Goal: Information Seeking & Learning: Learn about a topic

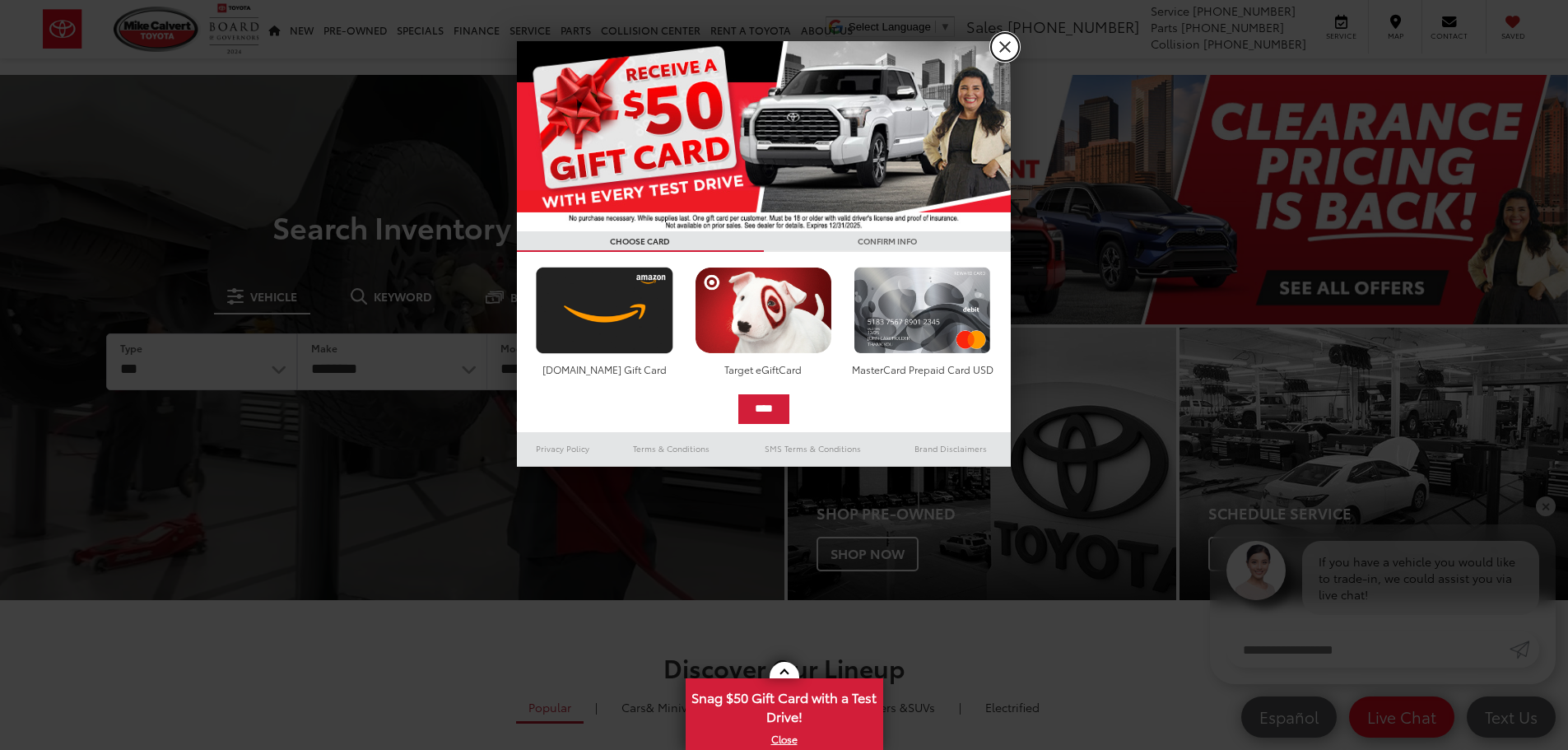
click at [1007, 45] on link "X" at bounding box center [1005, 47] width 28 height 28
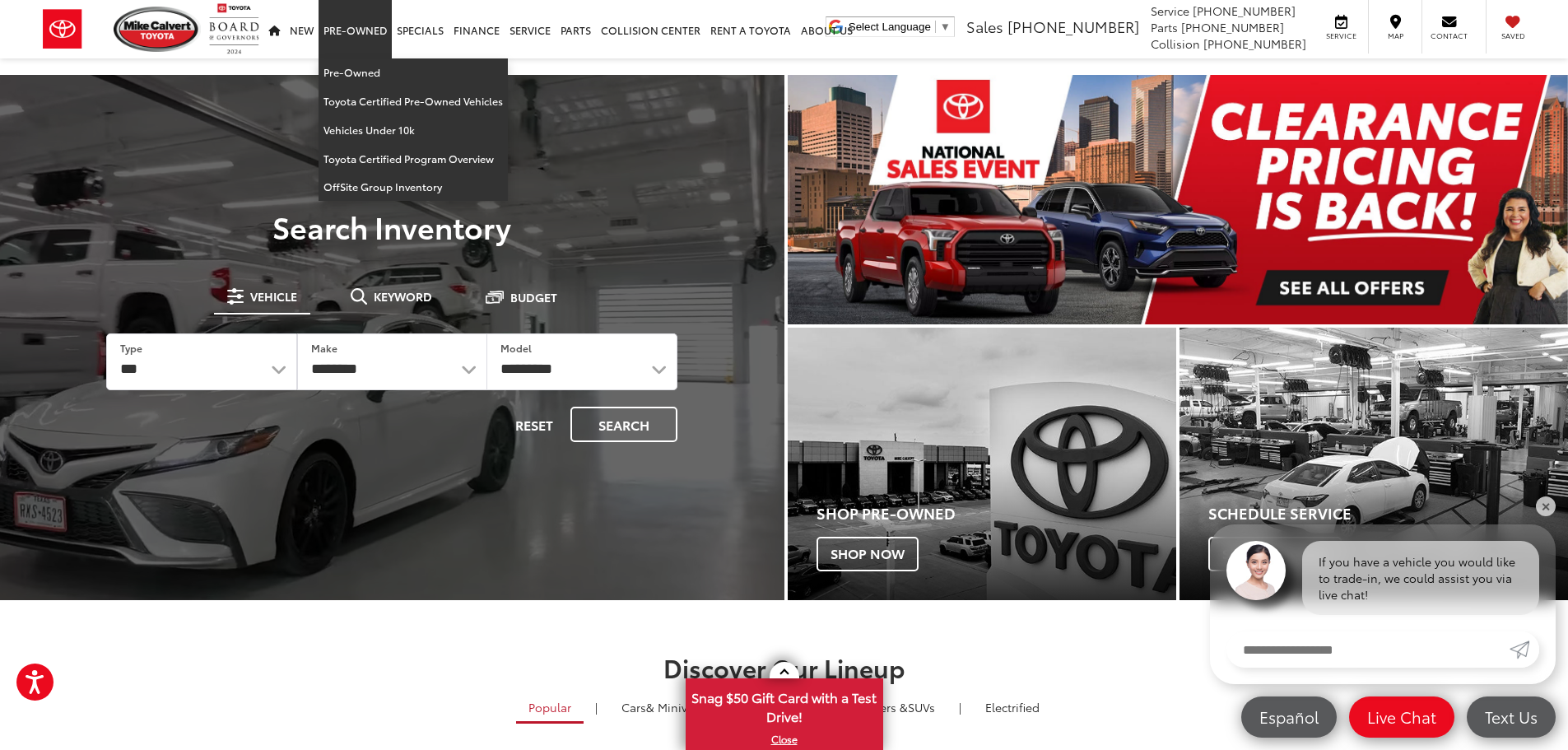
click at [351, 34] on link "Pre-Owned" at bounding box center [355, 29] width 73 height 58
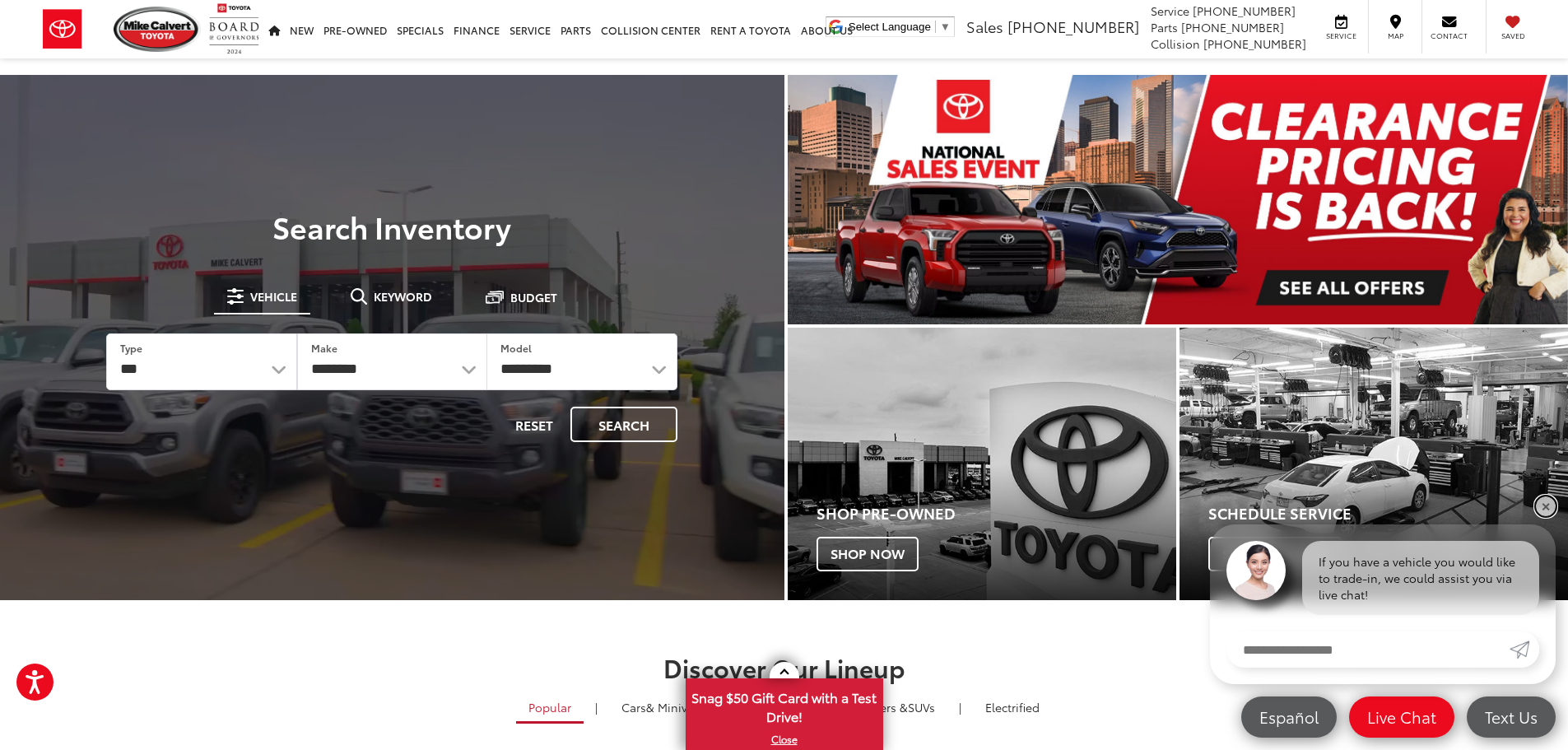
click at [1545, 497] on link "✕" at bounding box center [1545, 506] width 20 height 20
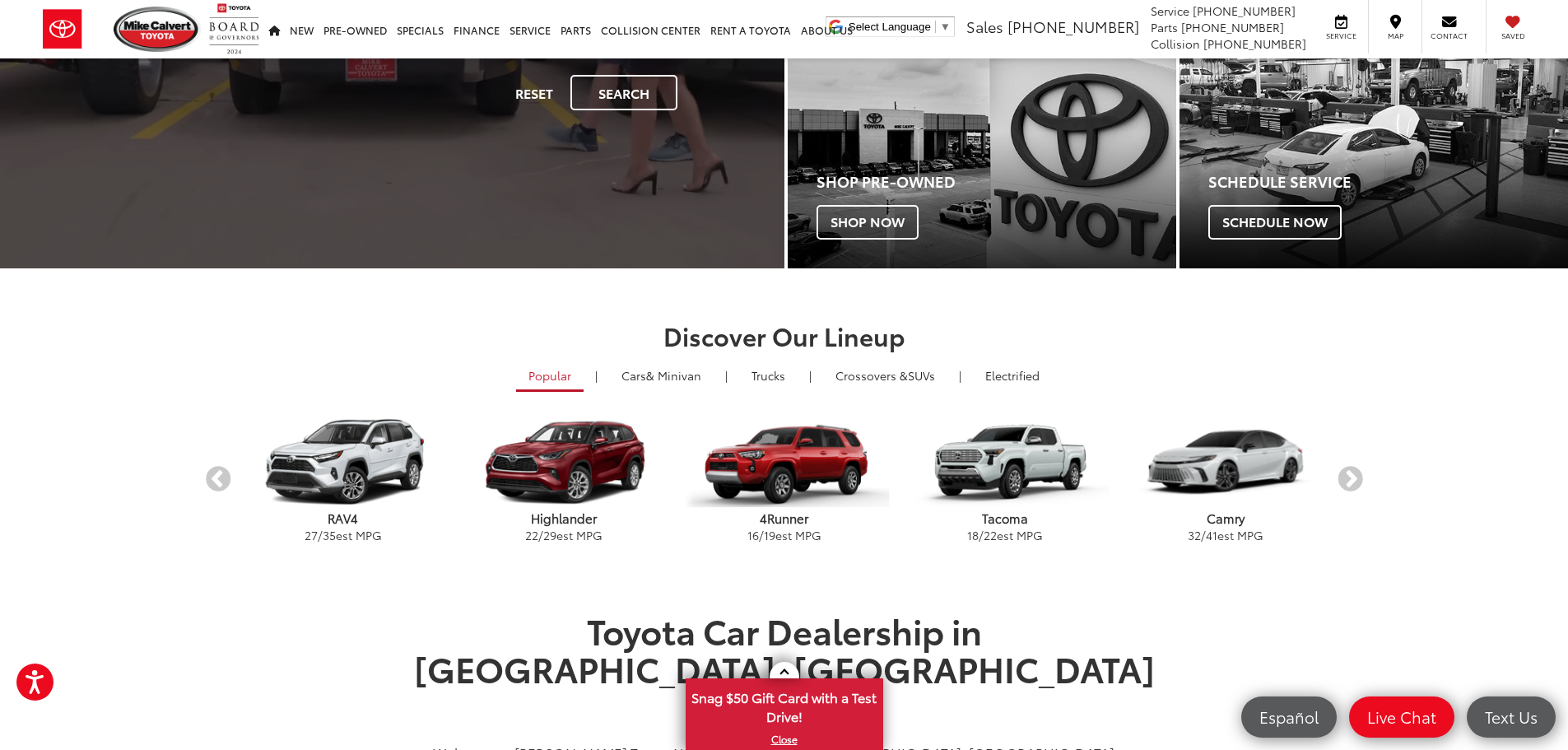
scroll to position [164, 0]
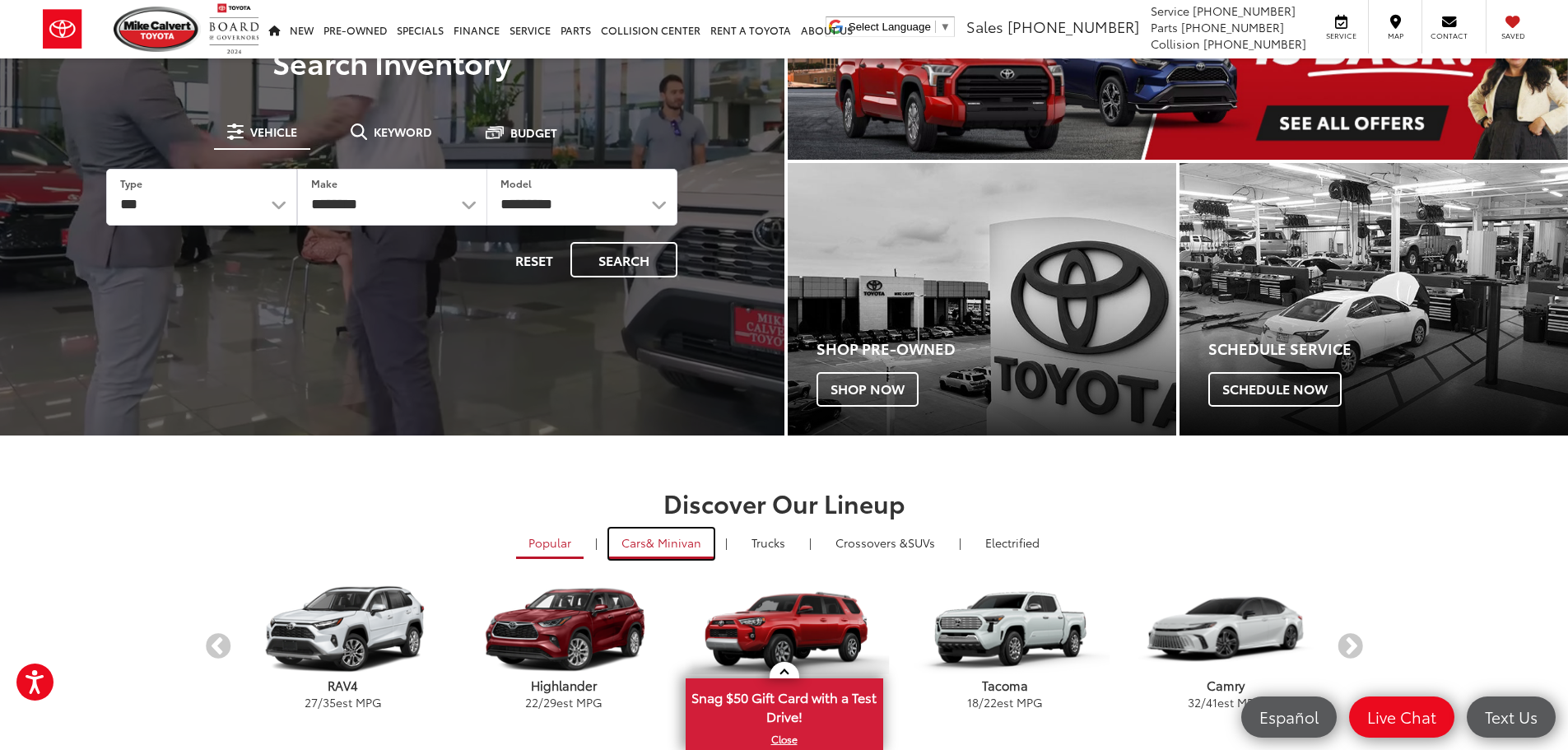
click at [651, 538] on span "& Minivan" at bounding box center [673, 542] width 55 height 17
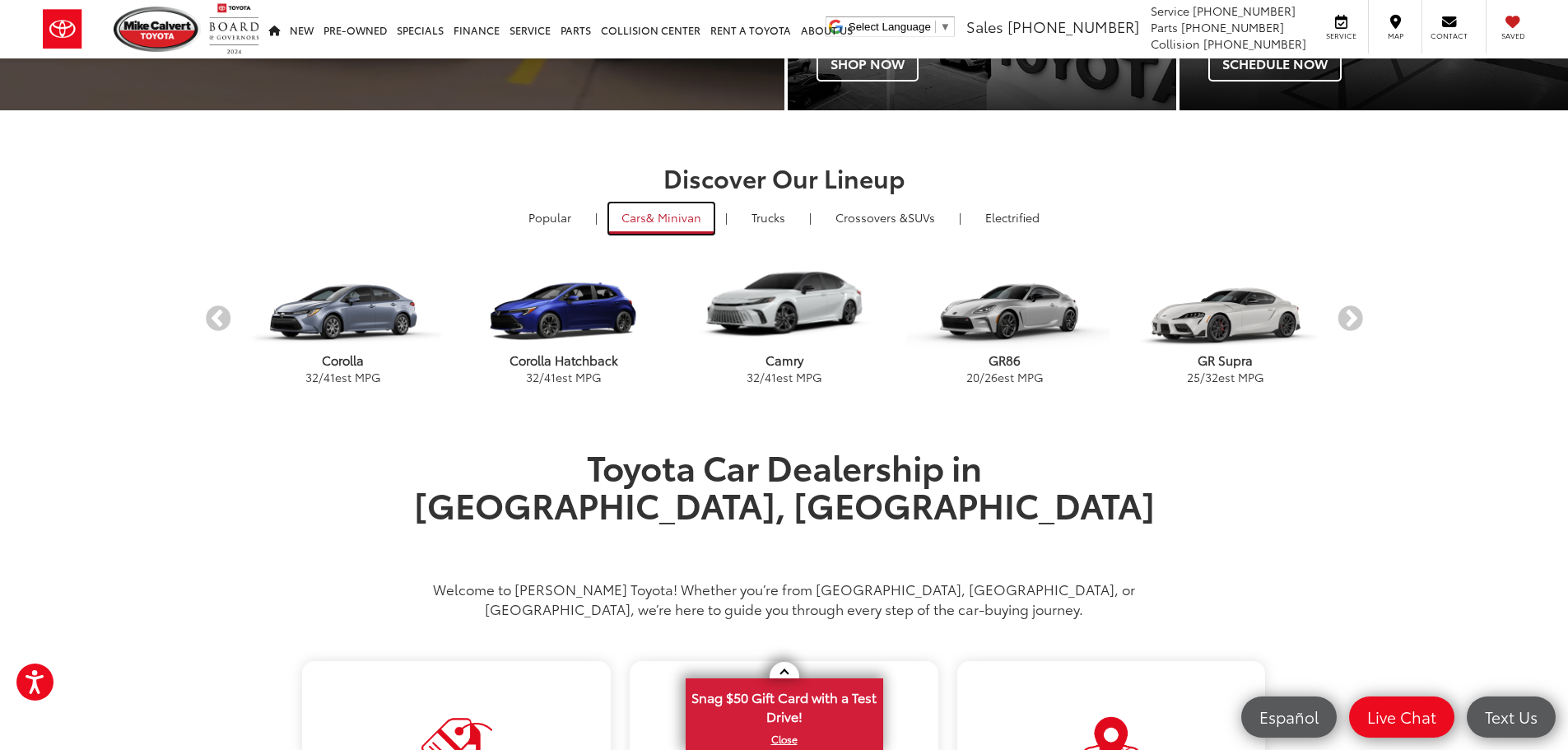
scroll to position [494, 0]
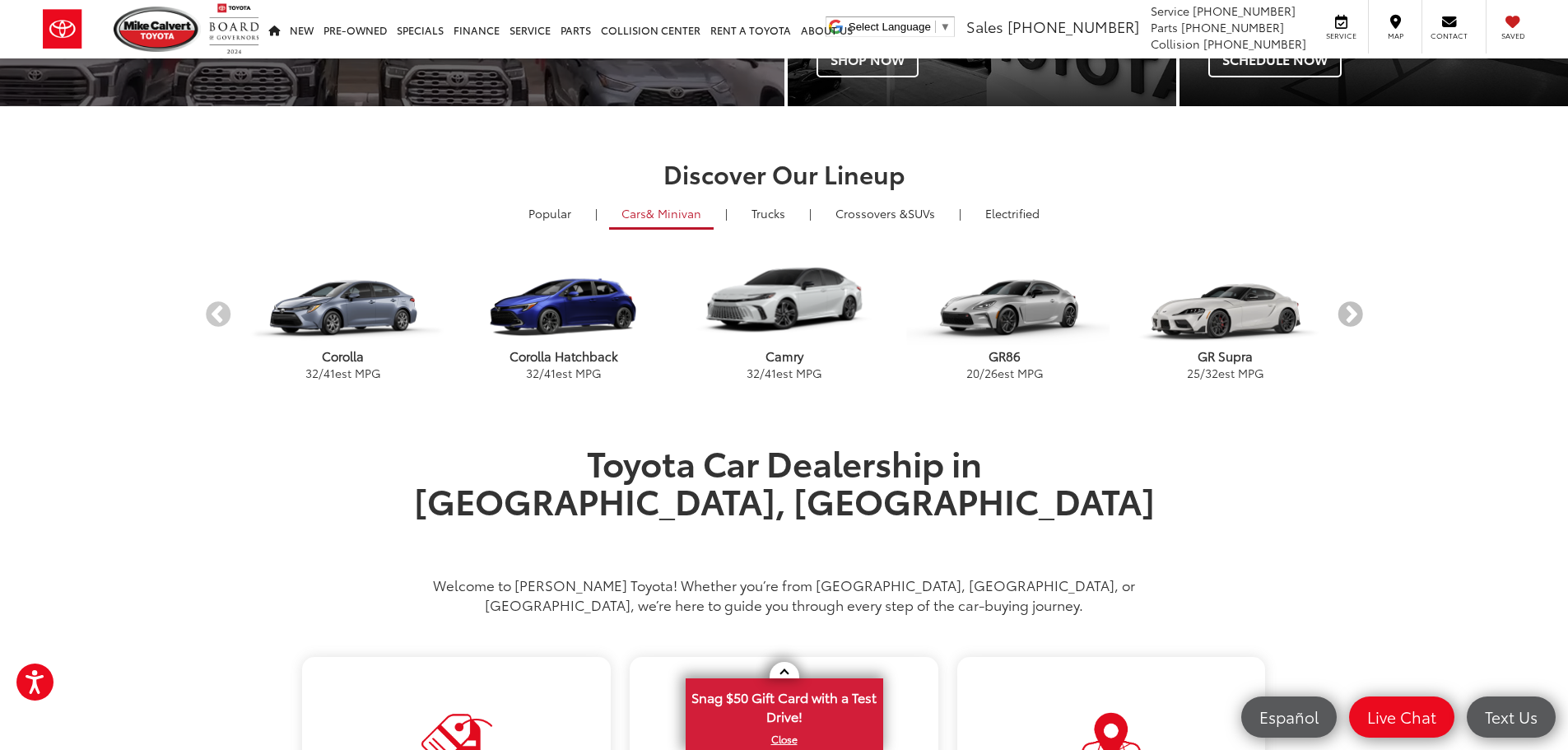
click at [1359, 307] on button "Next" at bounding box center [1350, 315] width 29 height 29
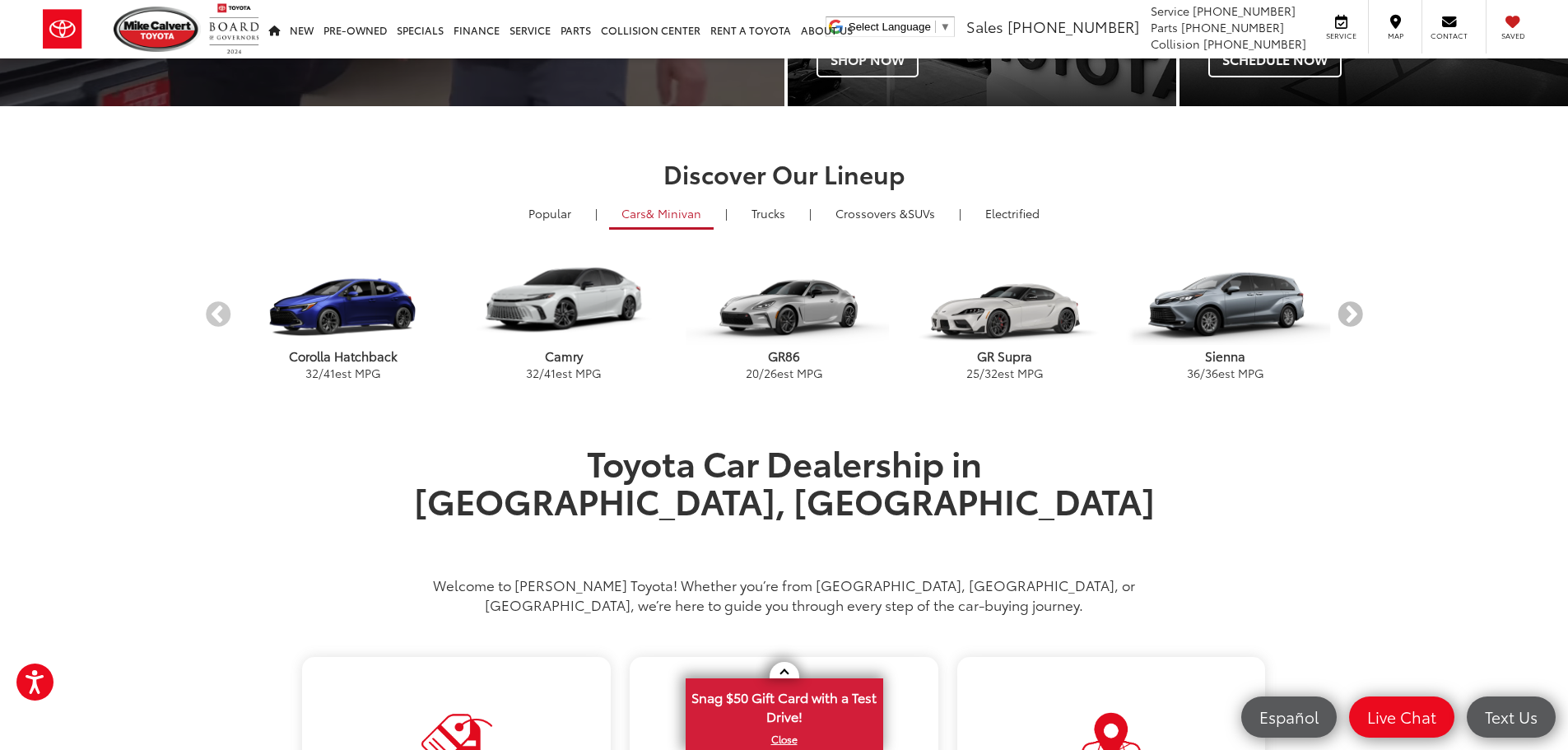
click at [1357, 308] on button "Next" at bounding box center [1350, 315] width 29 height 29
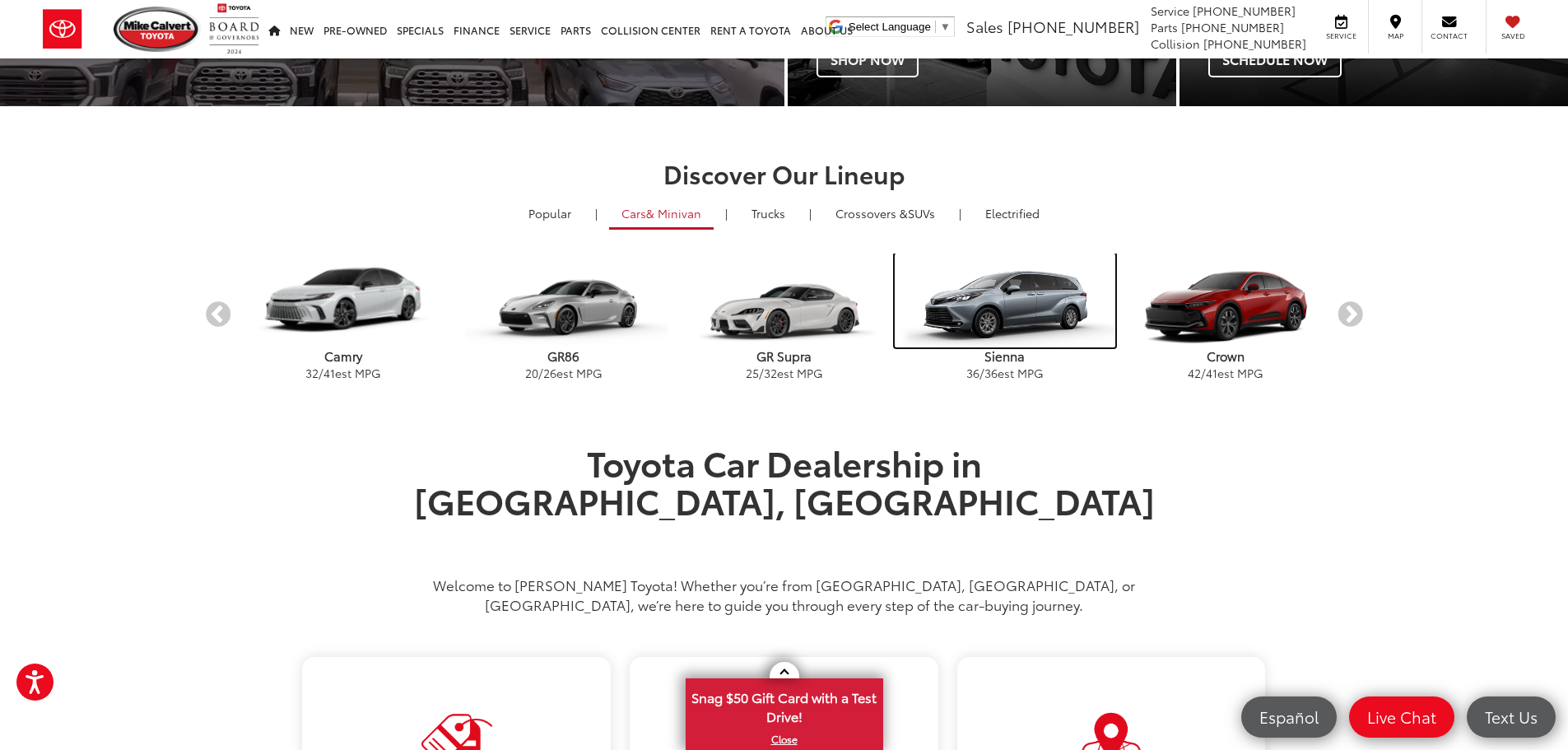
click at [1014, 326] on img "carousel" at bounding box center [1005, 300] width 221 height 94
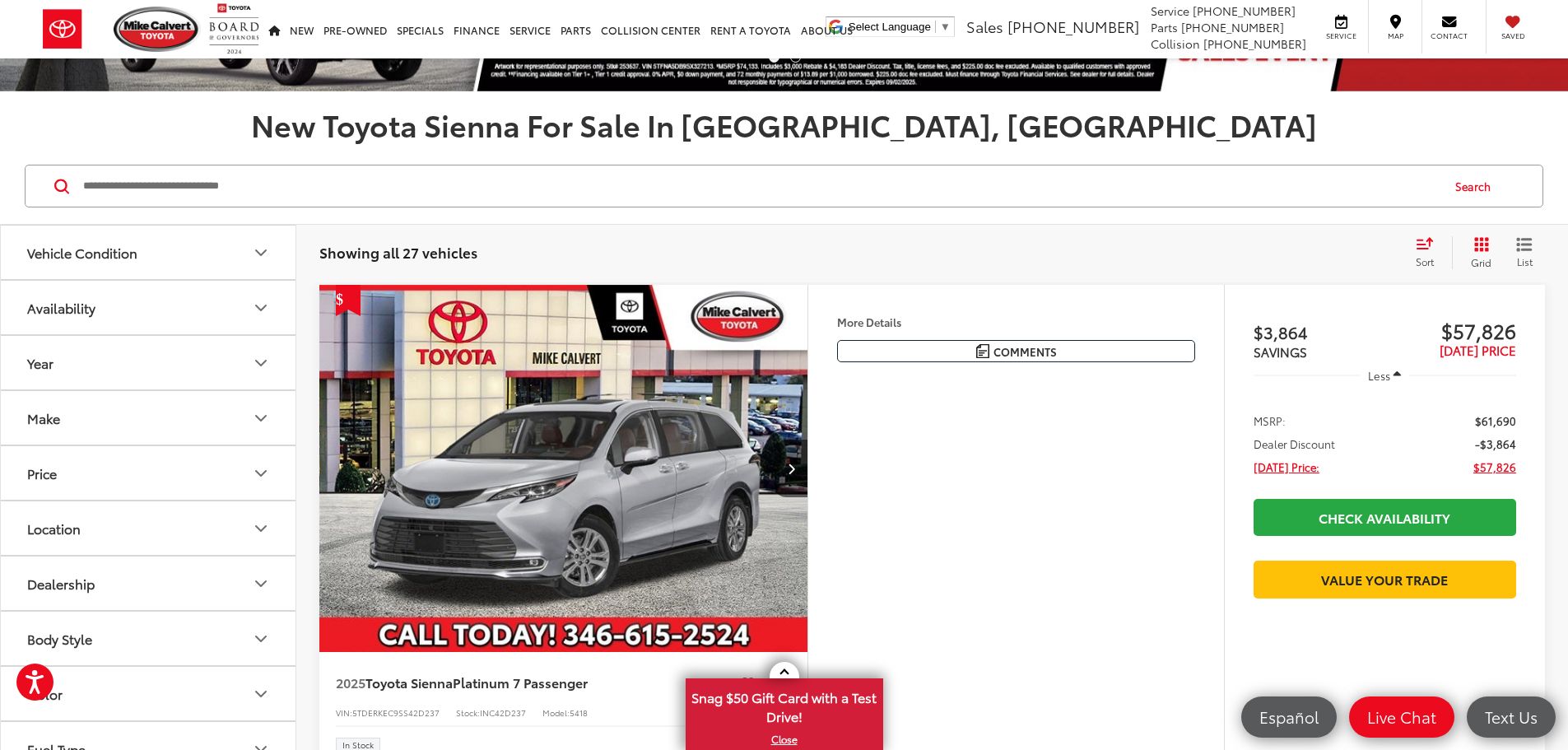
scroll to position [164, 0]
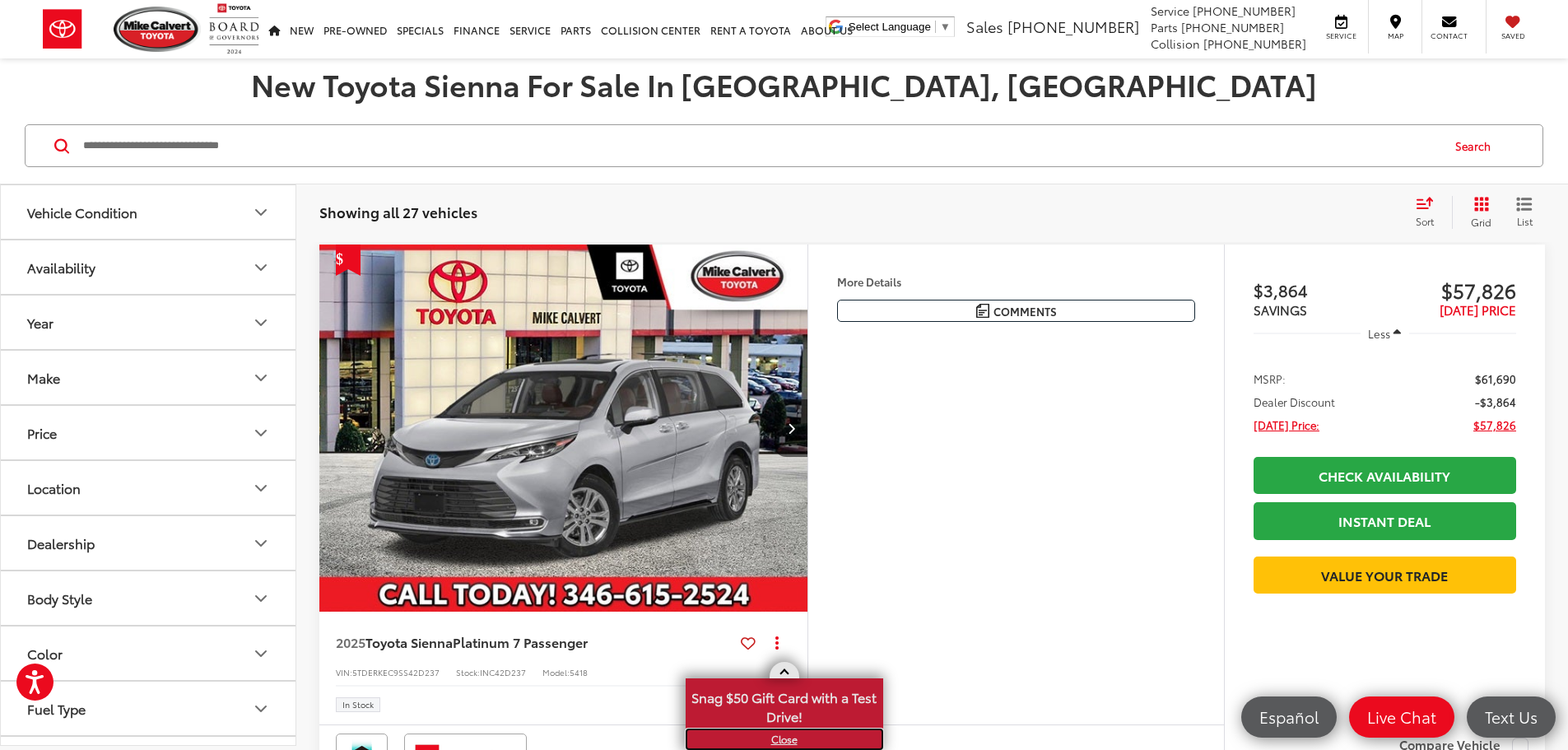
click at [785, 744] on link "X" at bounding box center [784, 739] width 194 height 18
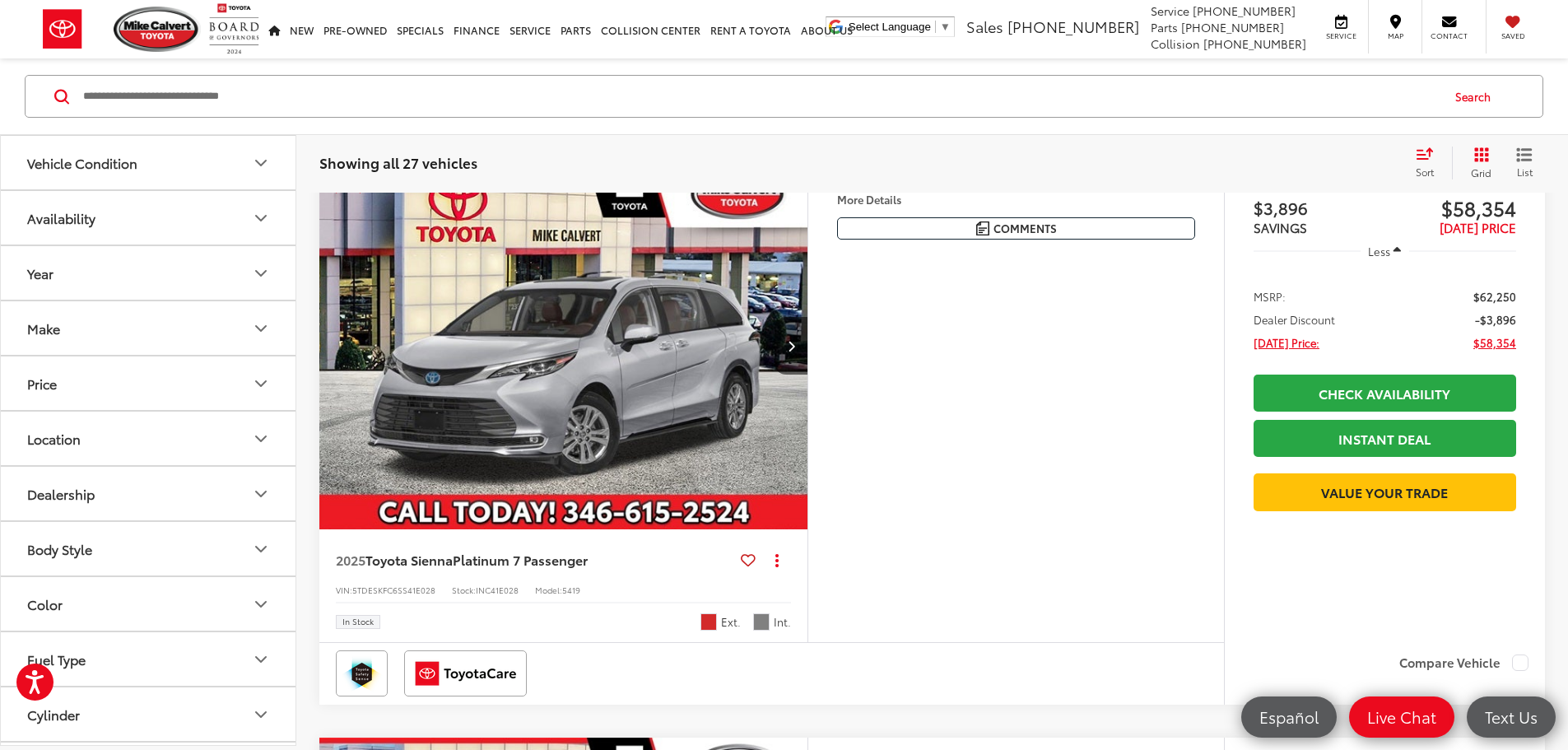
scroll to position [0, 0]
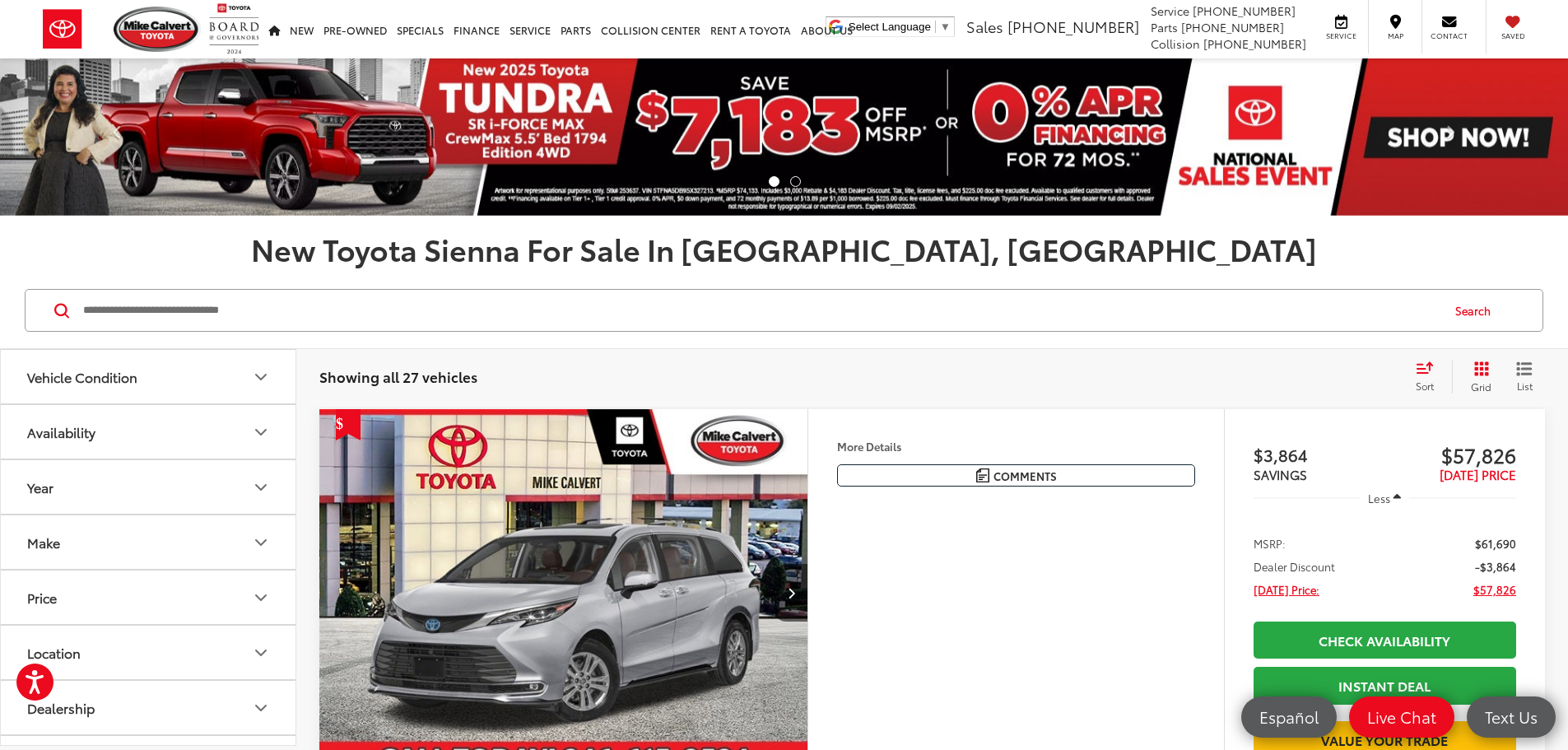
click at [1424, 377] on div "Sort" at bounding box center [1430, 377] width 44 height 33
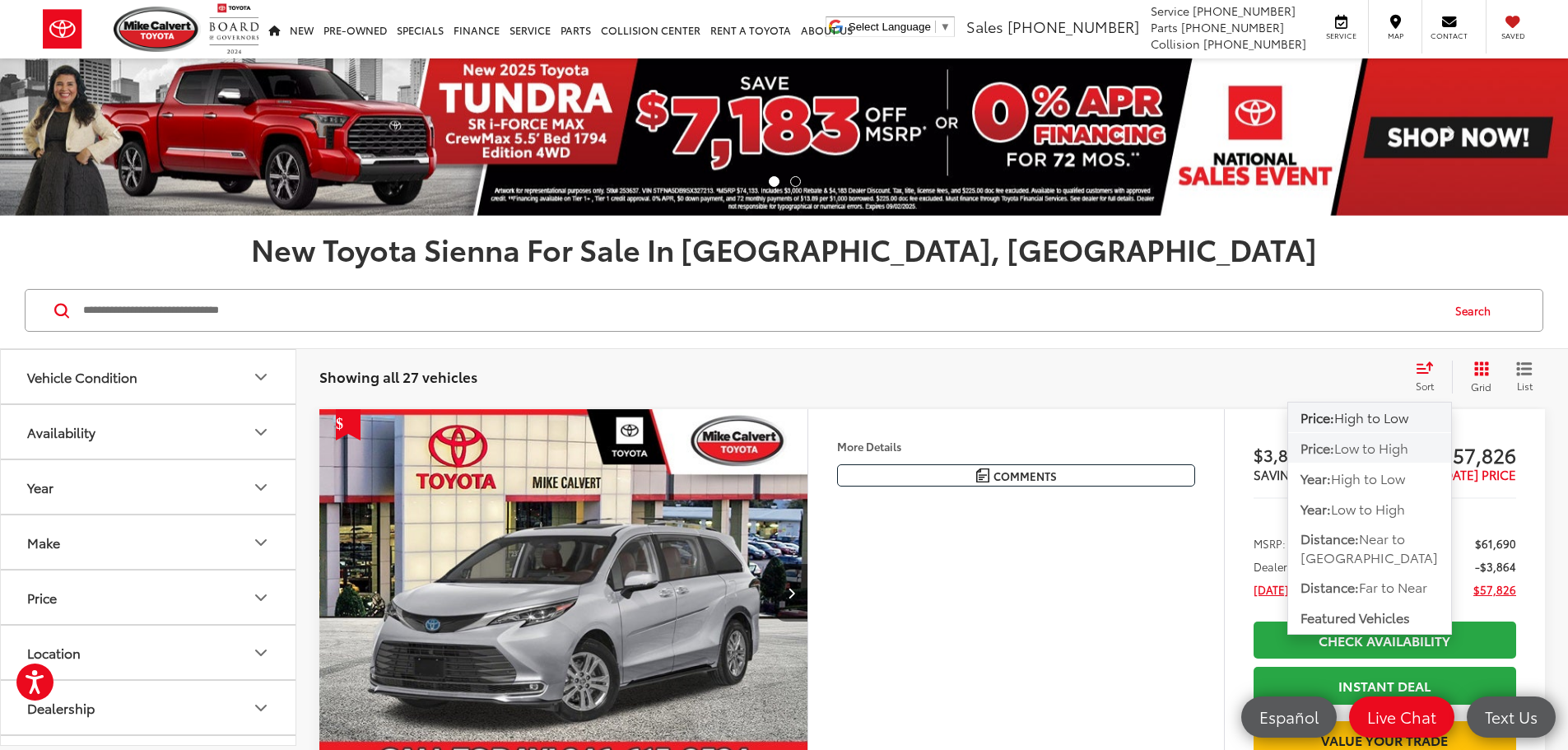
click at [1388, 450] on span "Low to High" at bounding box center [1370, 447] width 74 height 19
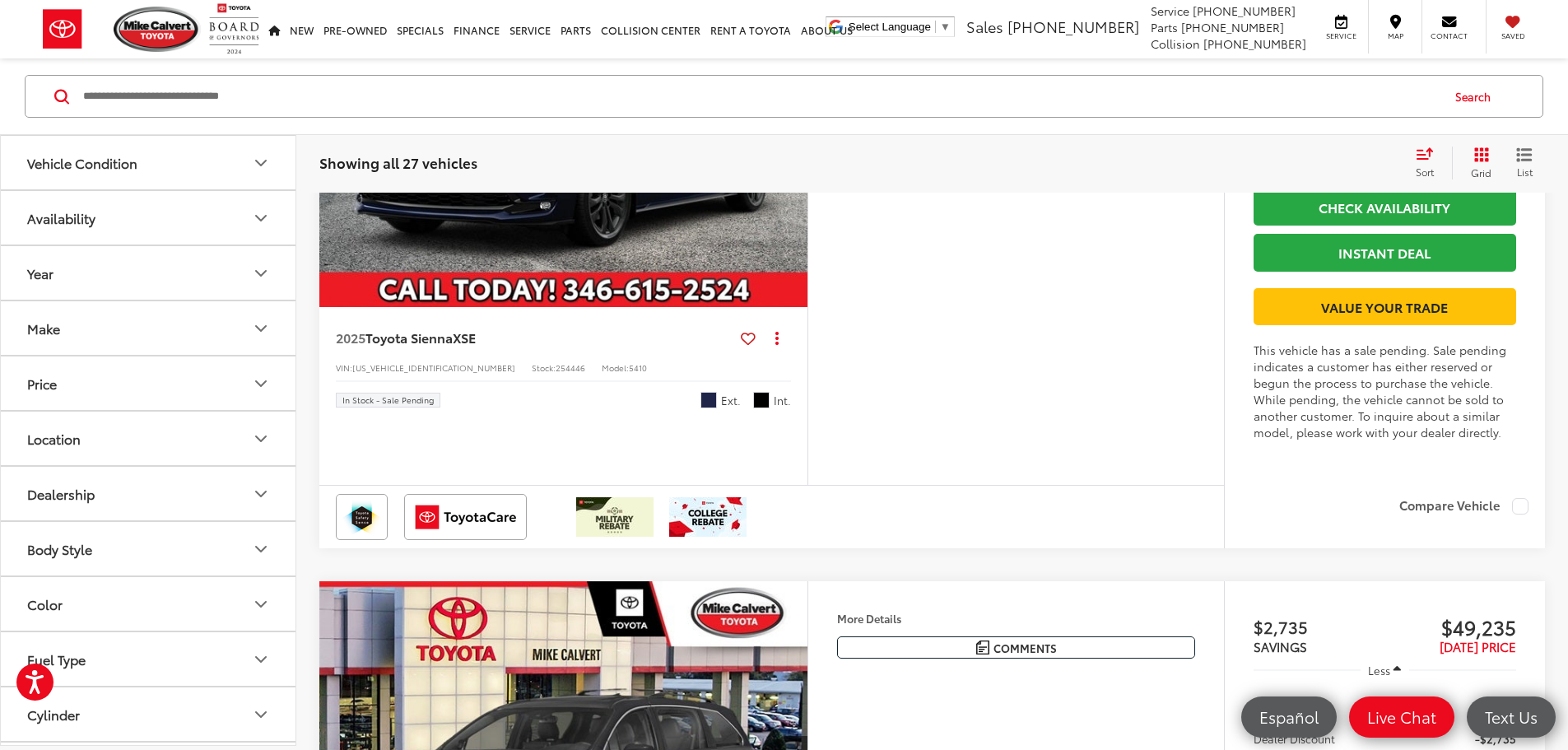
scroll to position [2798, 0]
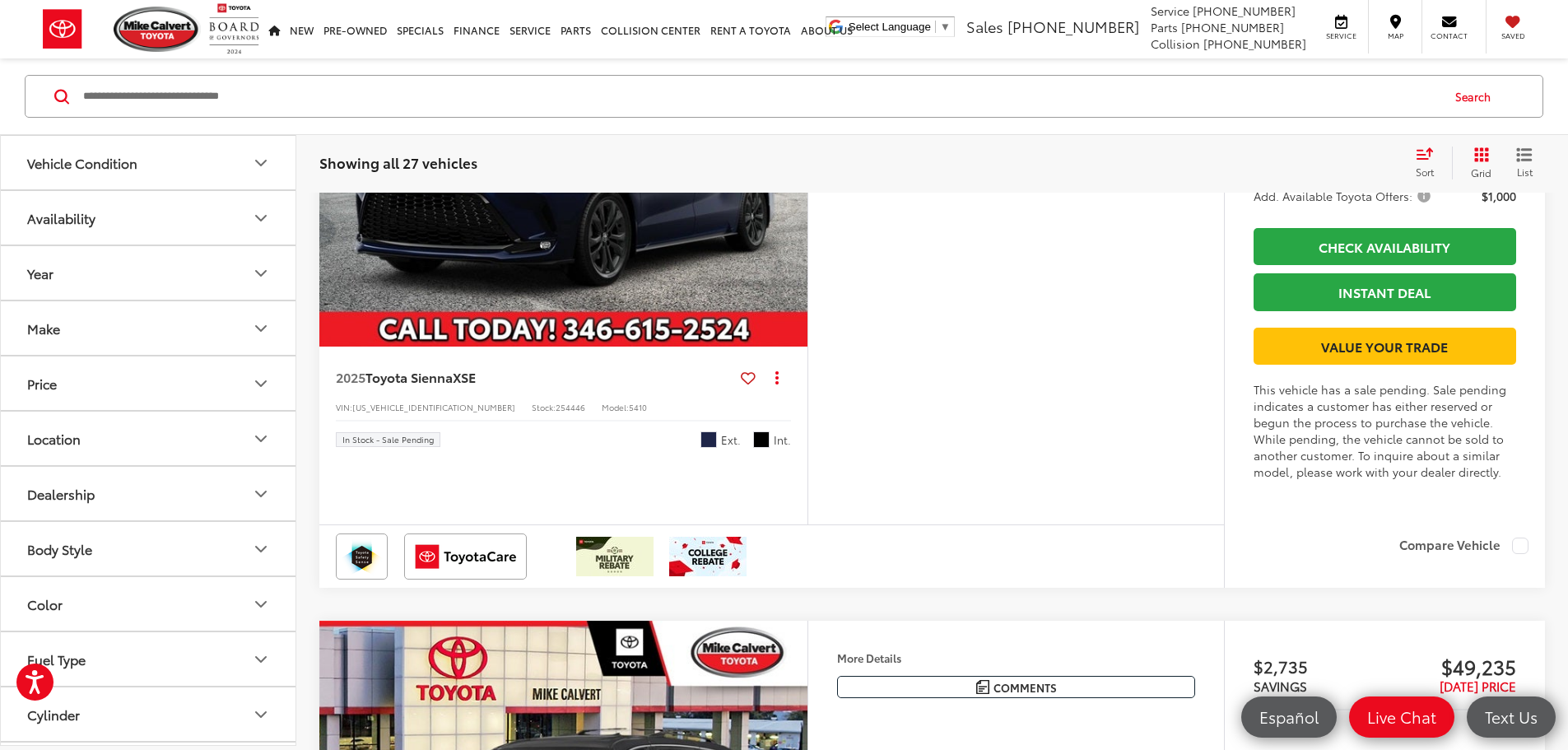
click at [0, 0] on button "More..." at bounding box center [0, 0] width 0 height 0
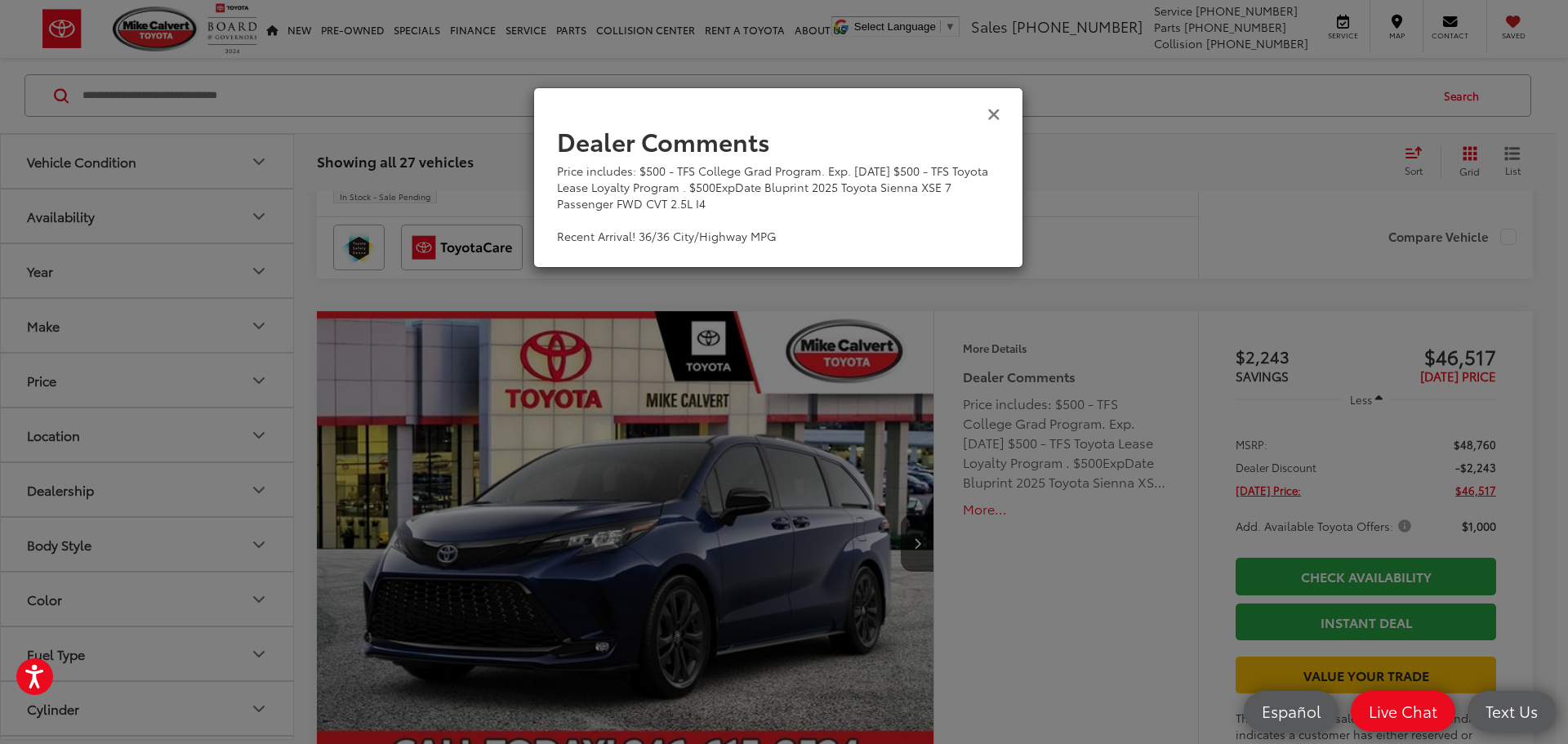
click at [992, 117] on icon "Close" at bounding box center [994, 113] width 13 height 17
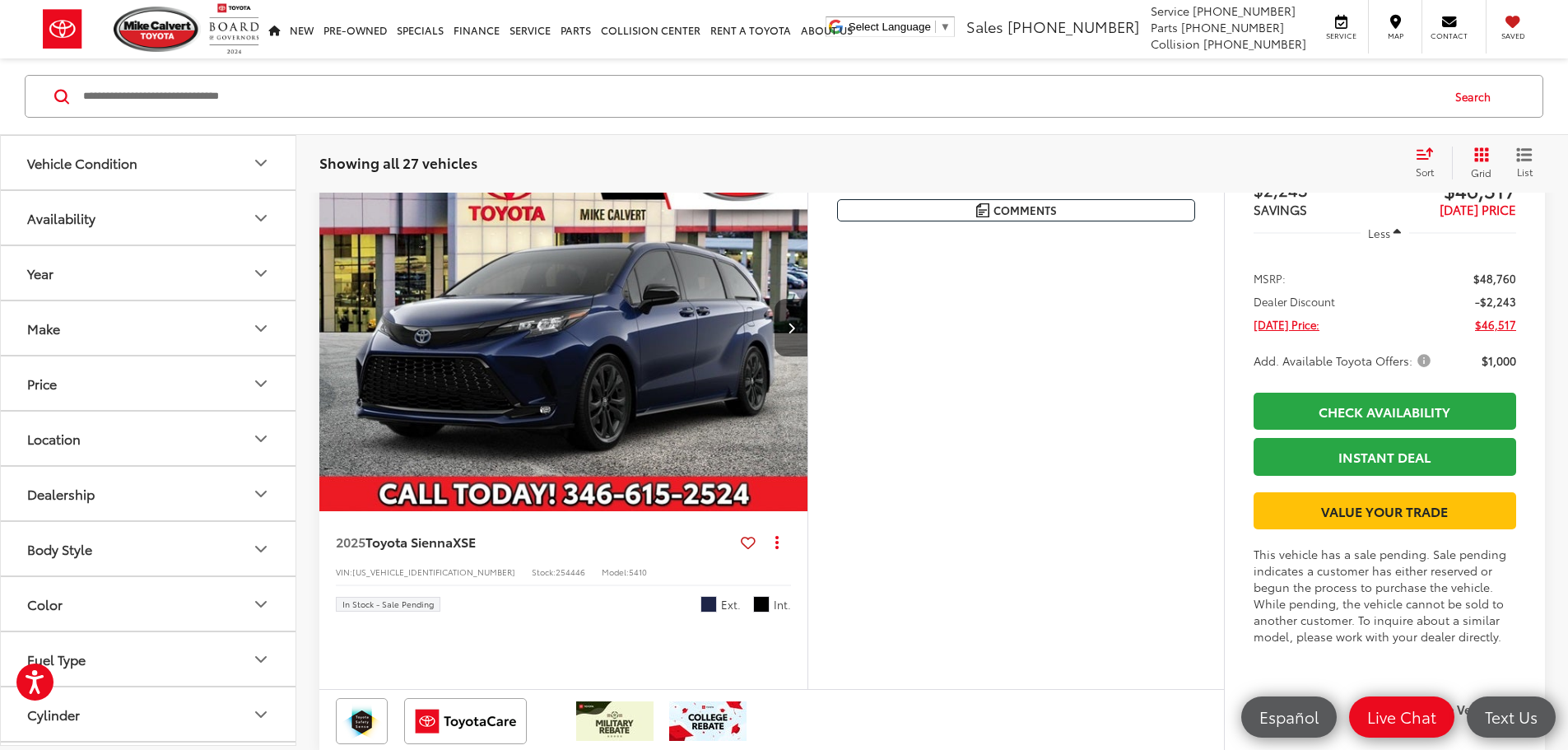
scroll to position [2963, 0]
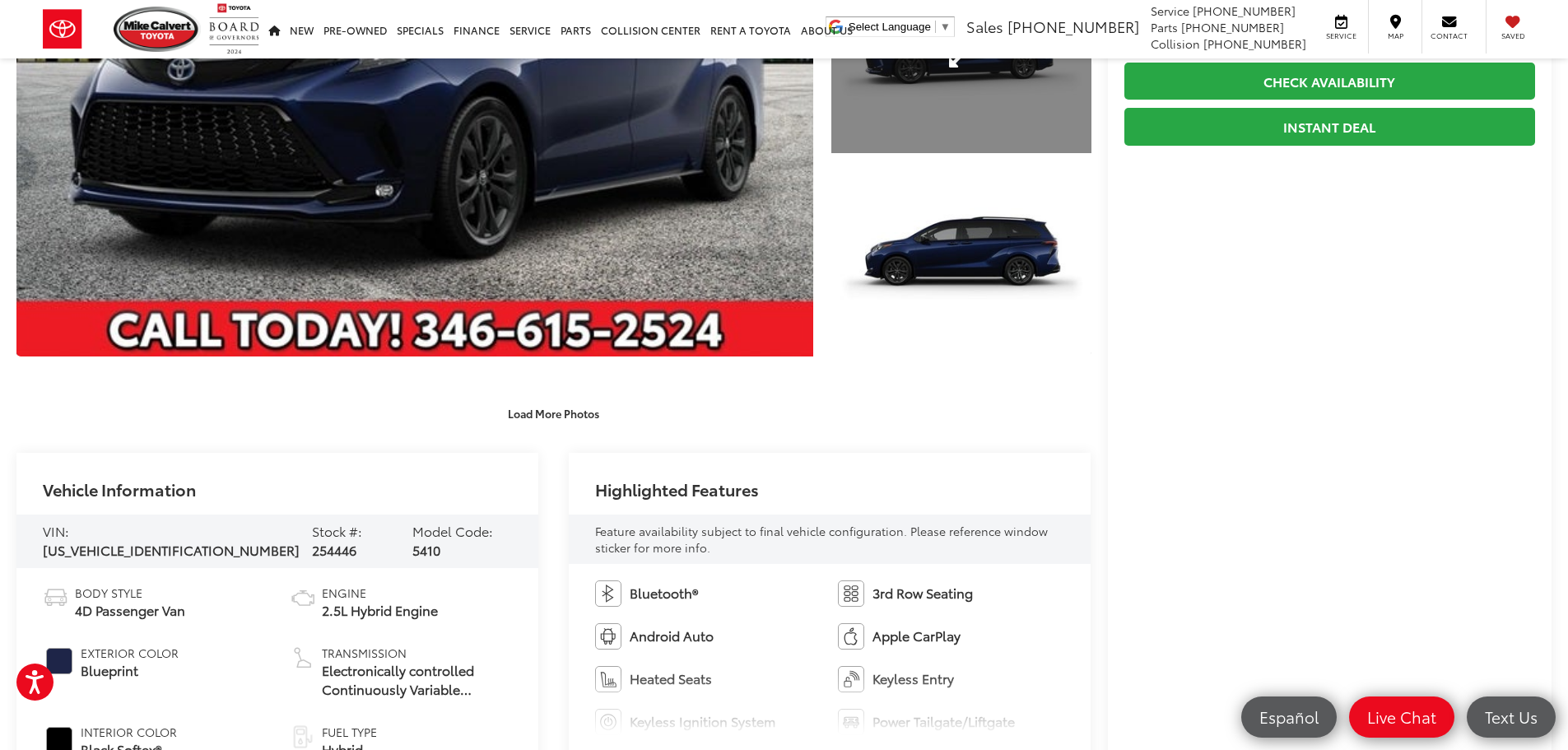
scroll to position [494, 0]
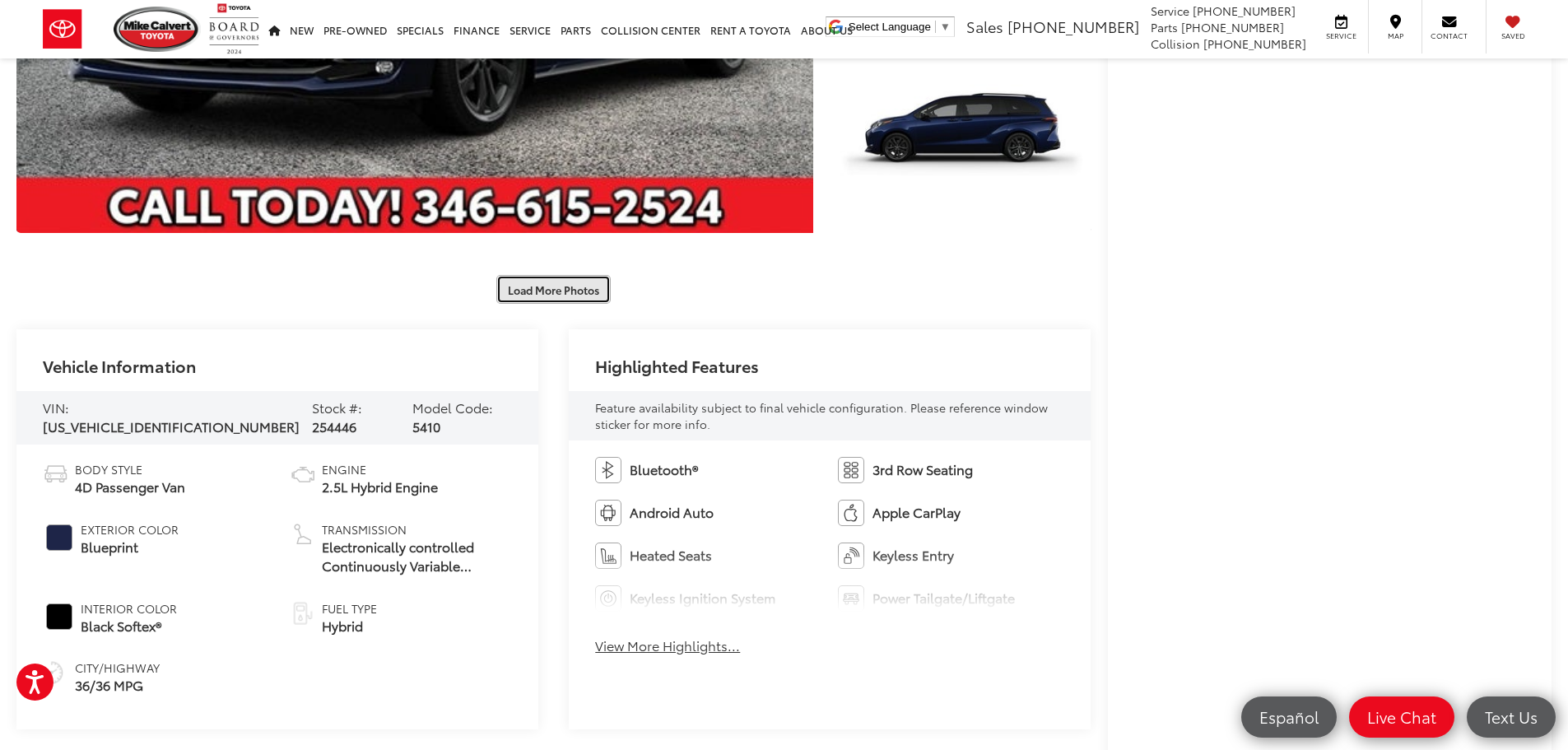
click at [578, 288] on button "Load More Photos" at bounding box center [553, 289] width 114 height 29
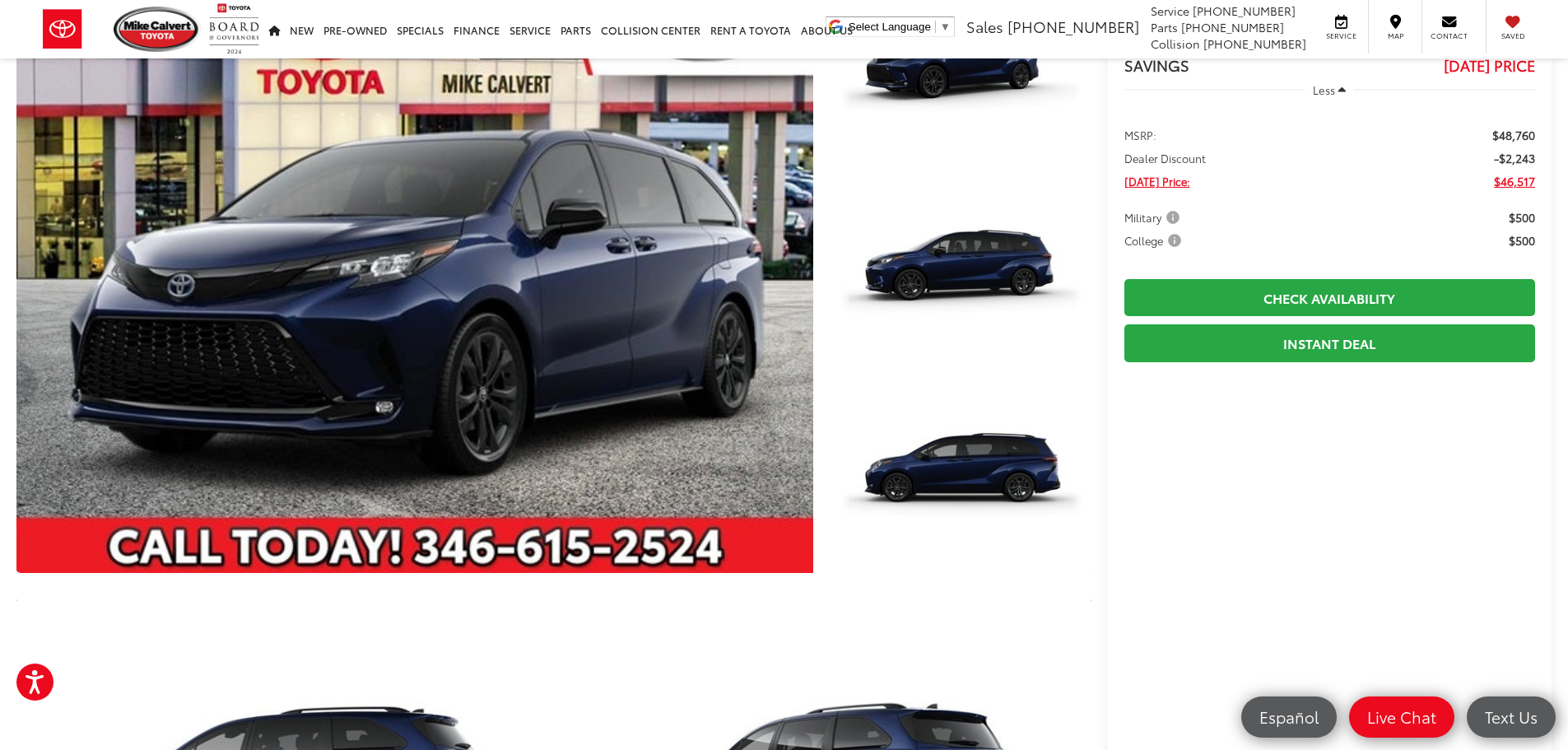
scroll to position [0, 0]
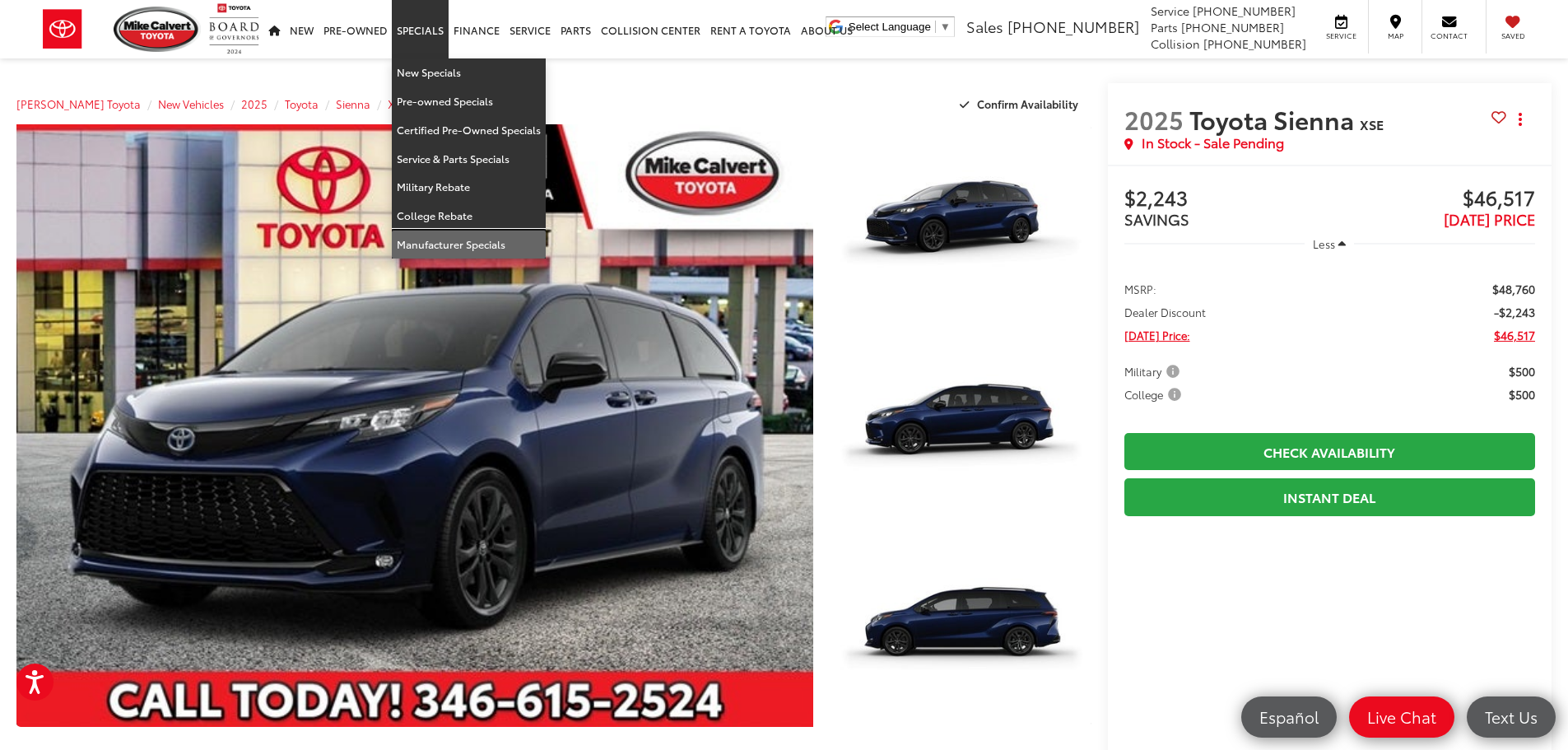
drag, startPoint x: 479, startPoint y: 240, endPoint x: 1364, endPoint y: 228, distance: 885.1
click at [479, 240] on link "Manufacturer Specials" at bounding box center [468, 244] width 154 height 28
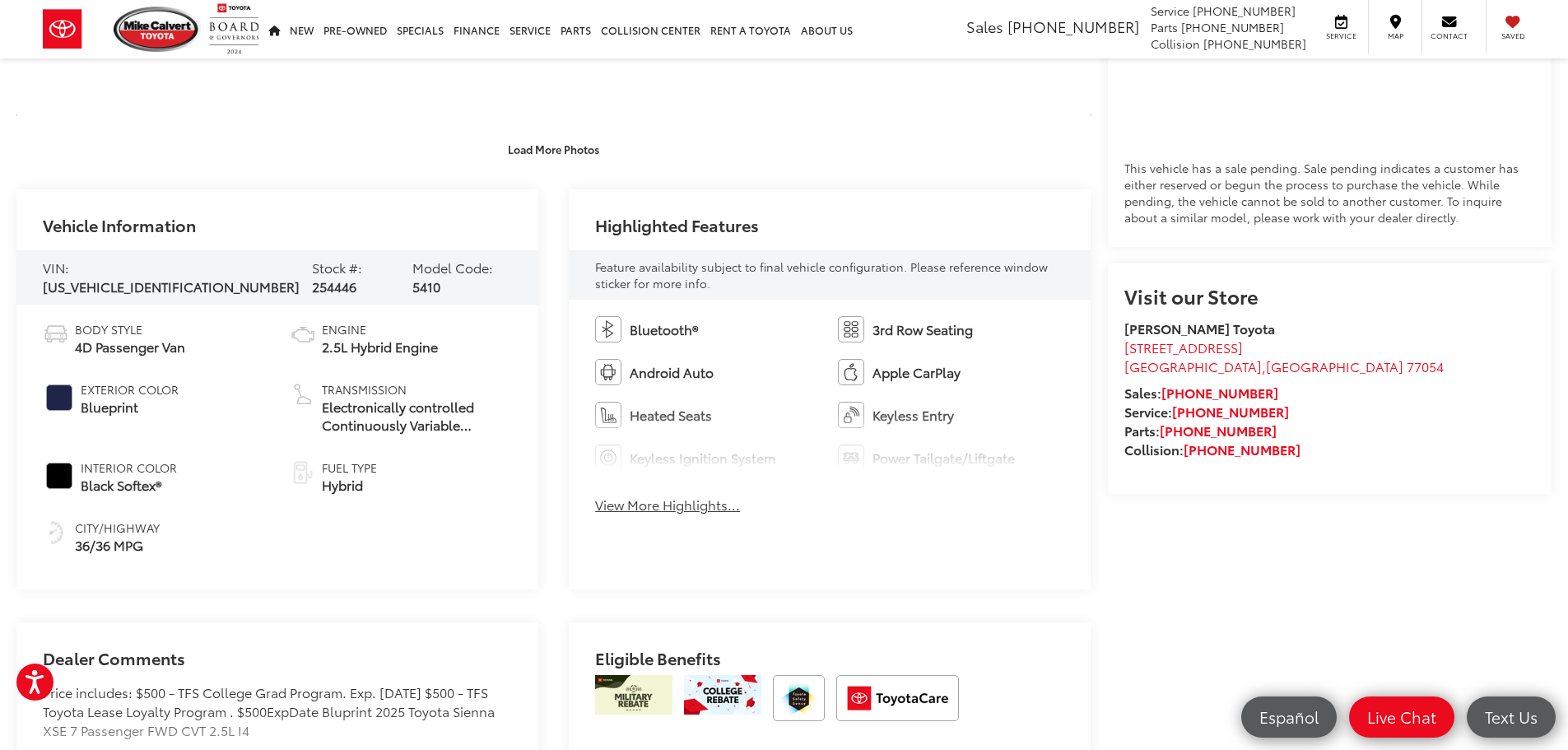
scroll to position [1482, 0]
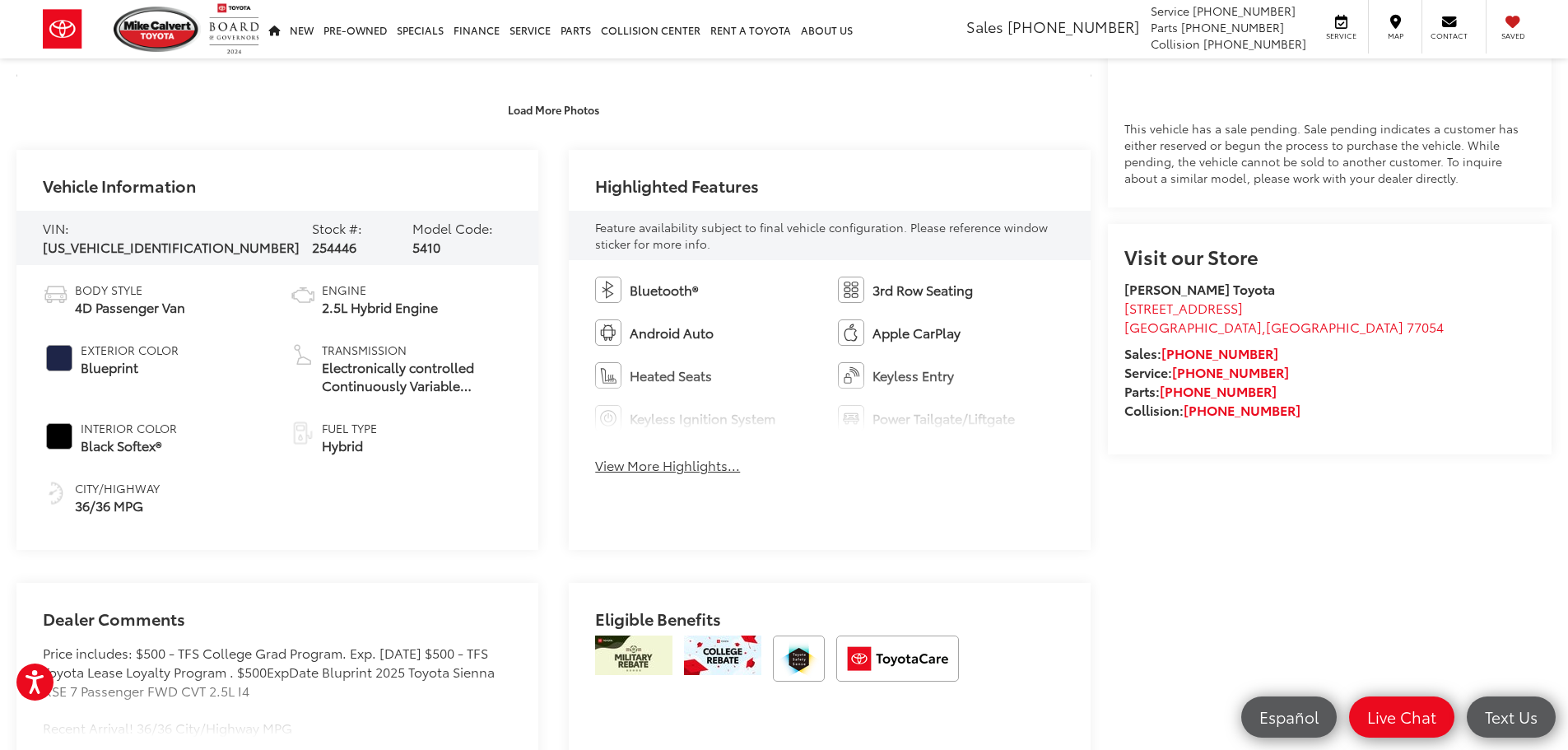
click at [678, 472] on button "View More Highlights..." at bounding box center [667, 465] width 144 height 19
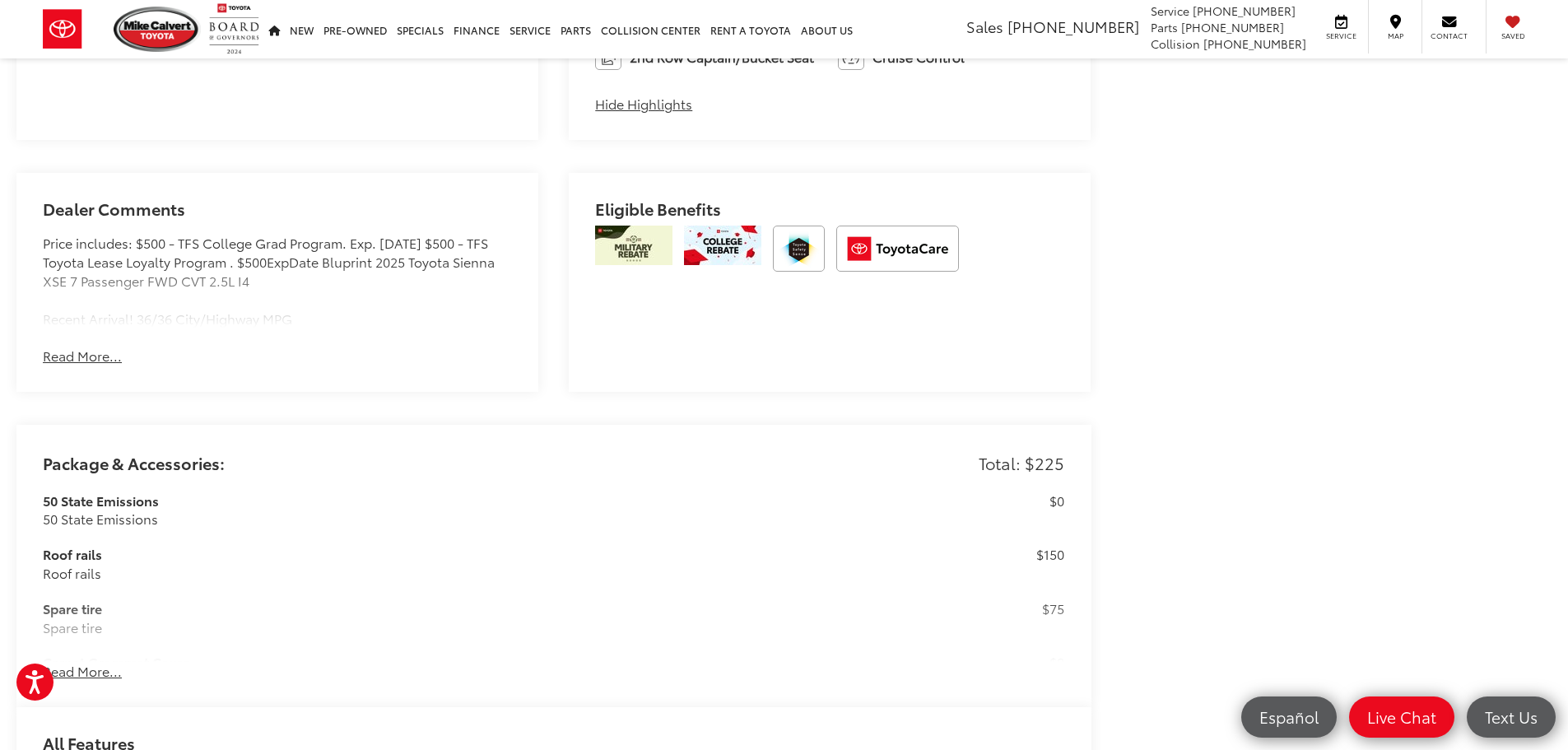
scroll to position [2140, 0]
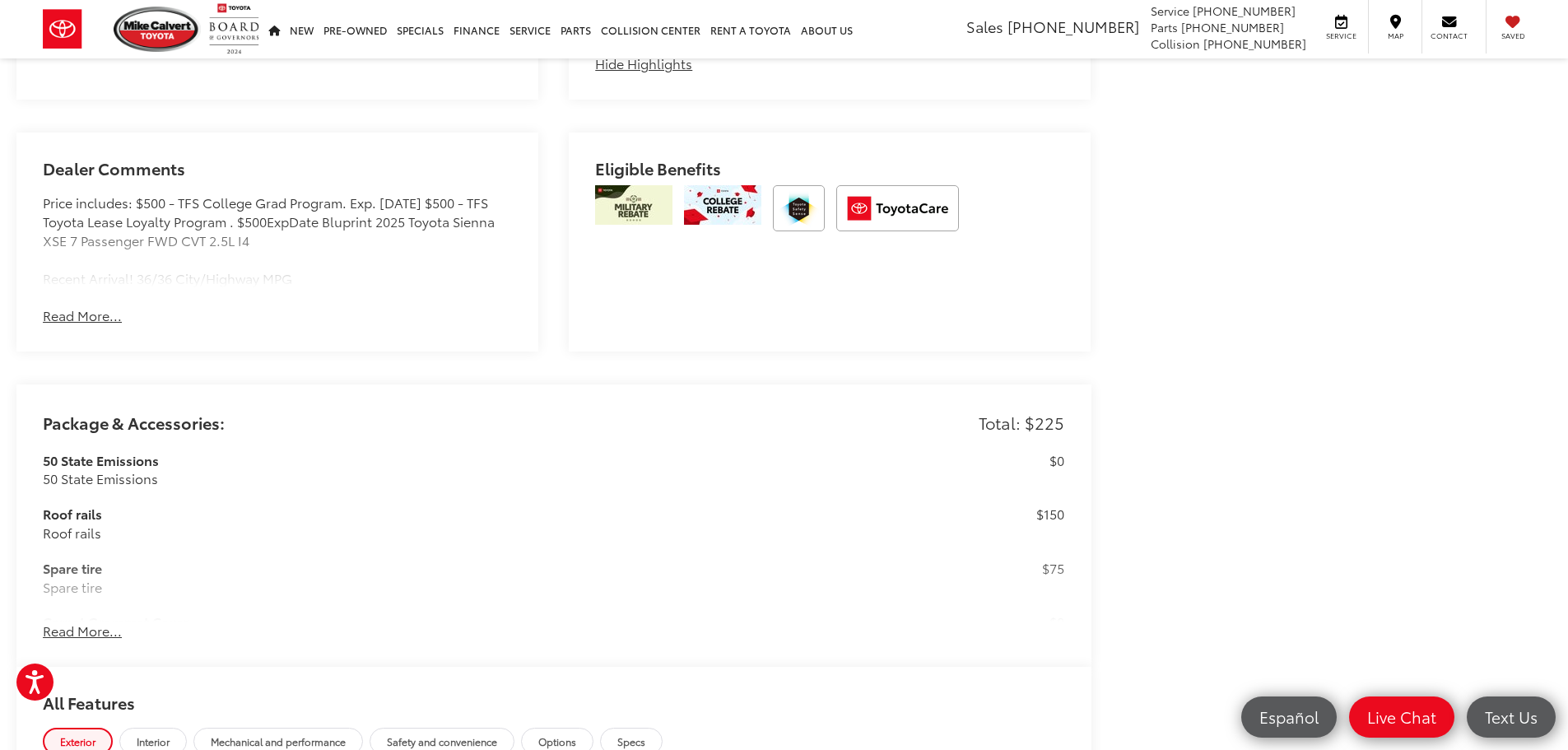
click at [74, 316] on button "Read More..." at bounding box center [82, 316] width 79 height 19
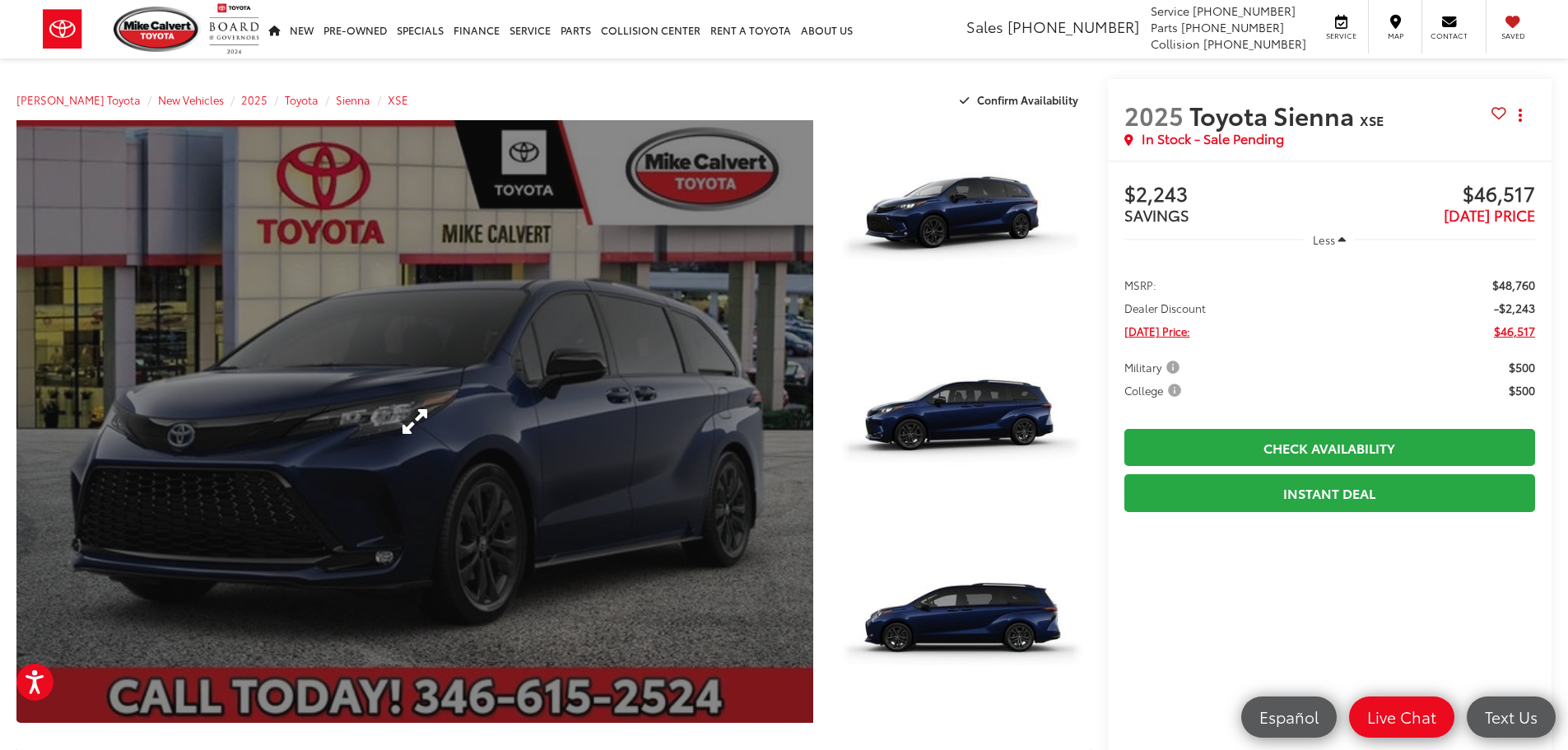
scroll to position [0, 0]
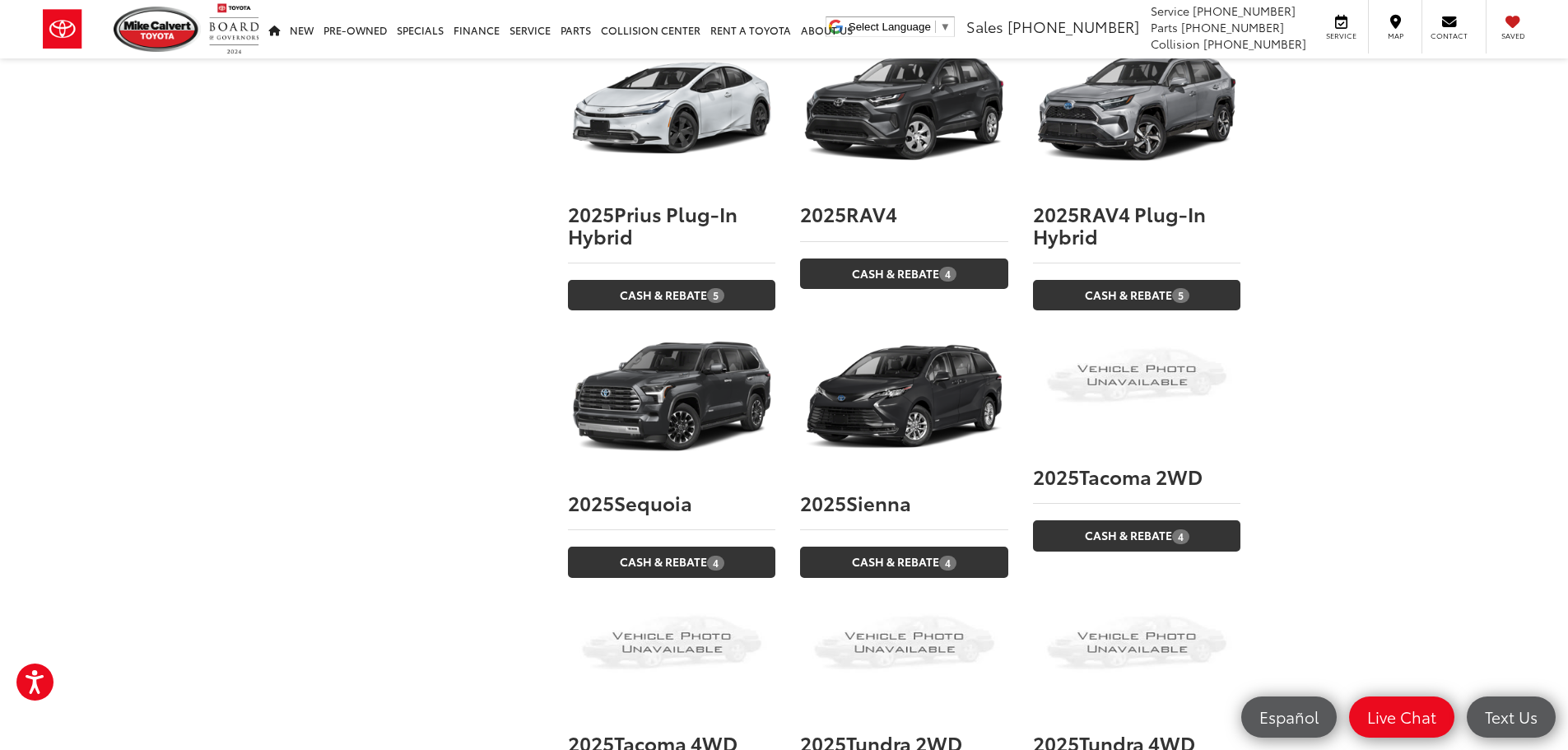
scroll to position [2963, 0]
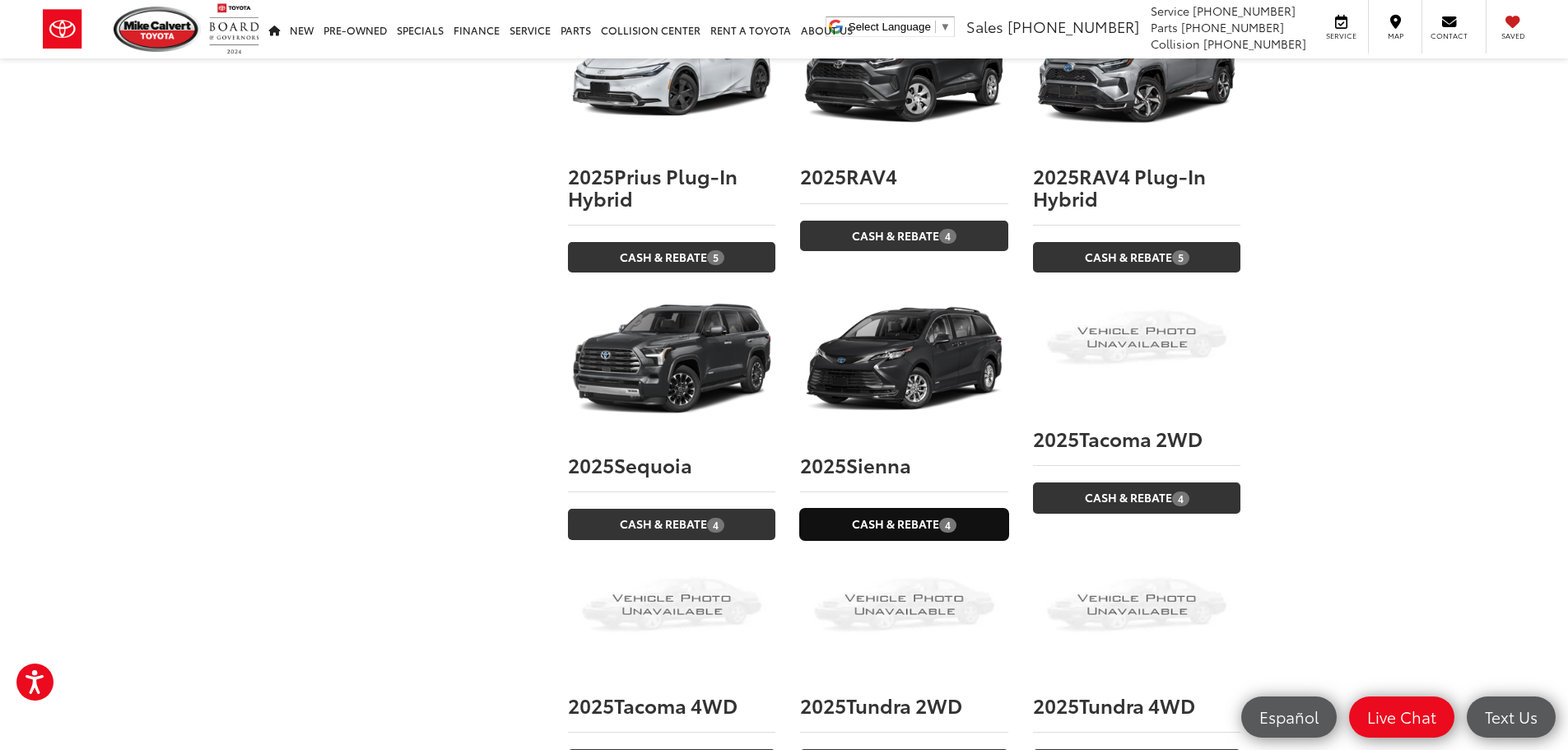
click at [929, 509] on link "Cash & Rebate 4" at bounding box center [903, 524] width 207 height 30
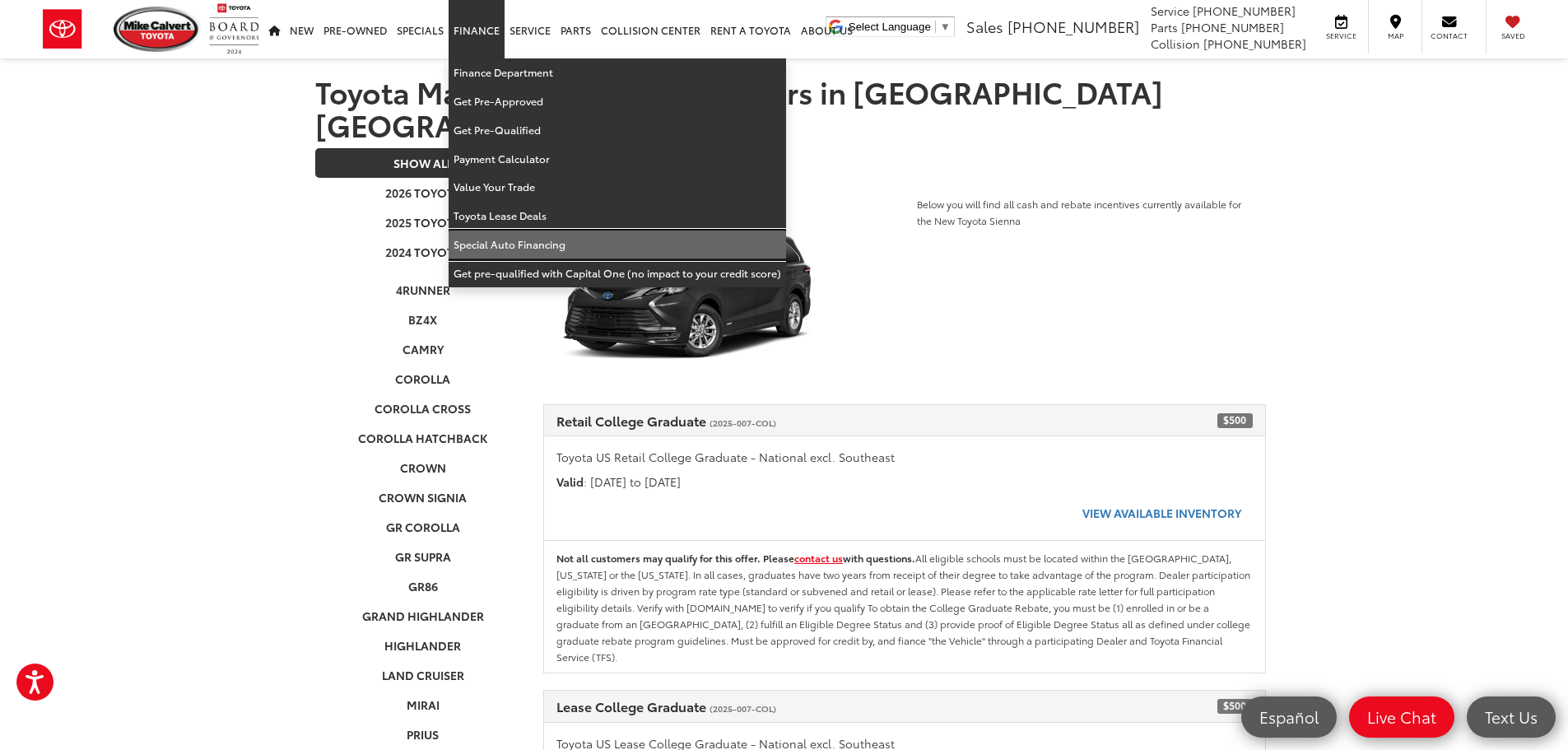
click at [534, 238] on link "Special Auto Financing" at bounding box center [618, 244] width 338 height 29
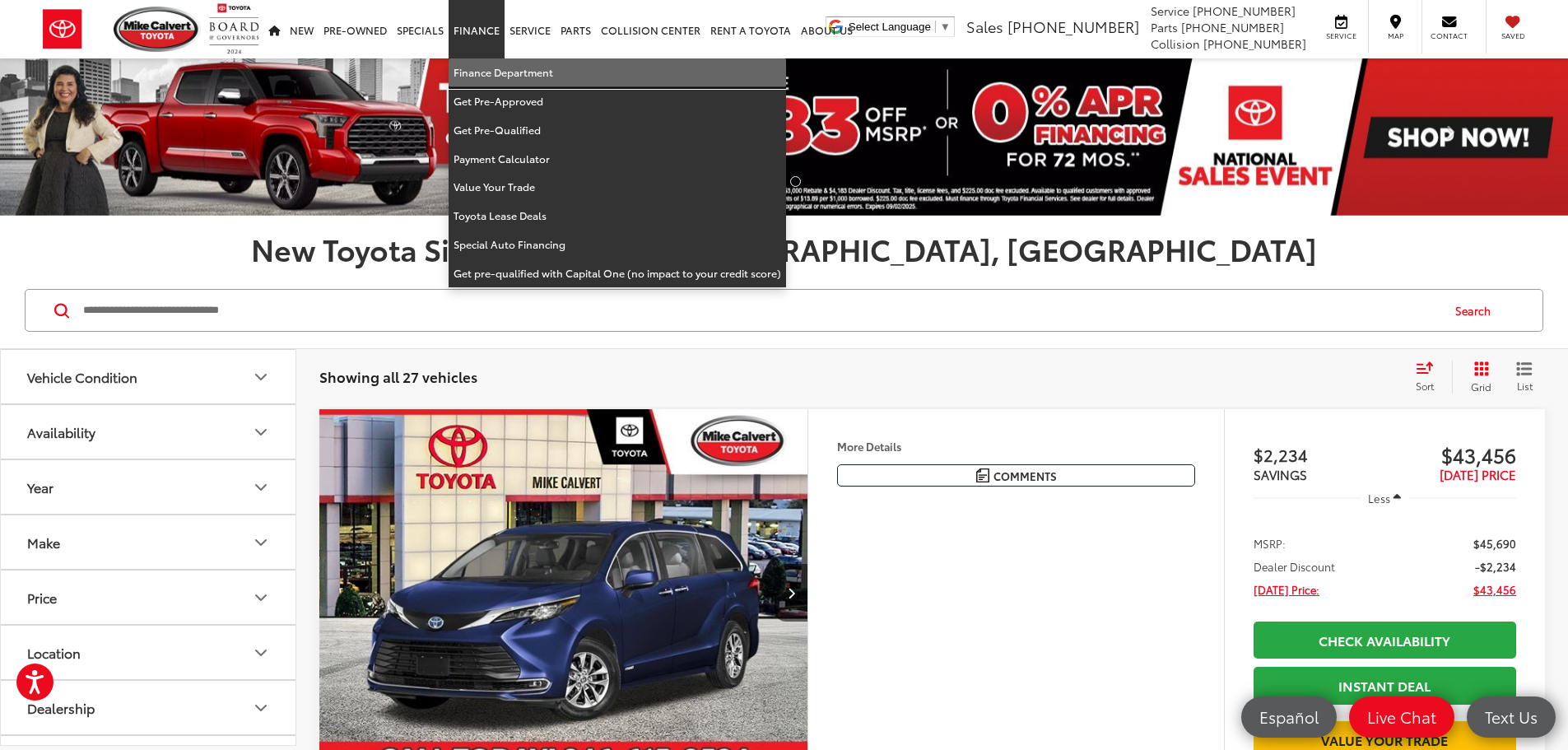
click at [483, 71] on link "Finance Department" at bounding box center [618, 72] width 338 height 29
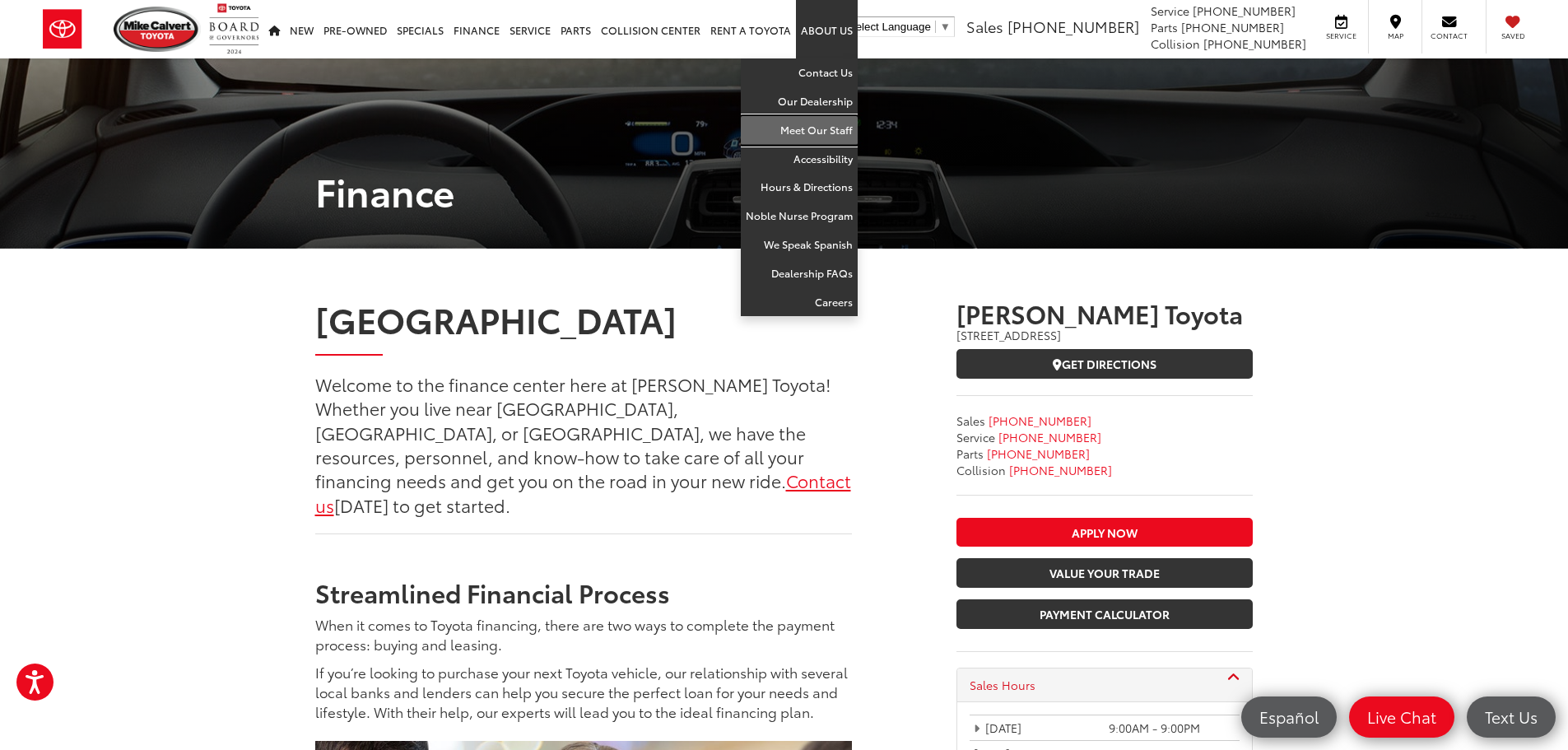
click at [808, 121] on link "Meet Our Staff" at bounding box center [799, 130] width 117 height 29
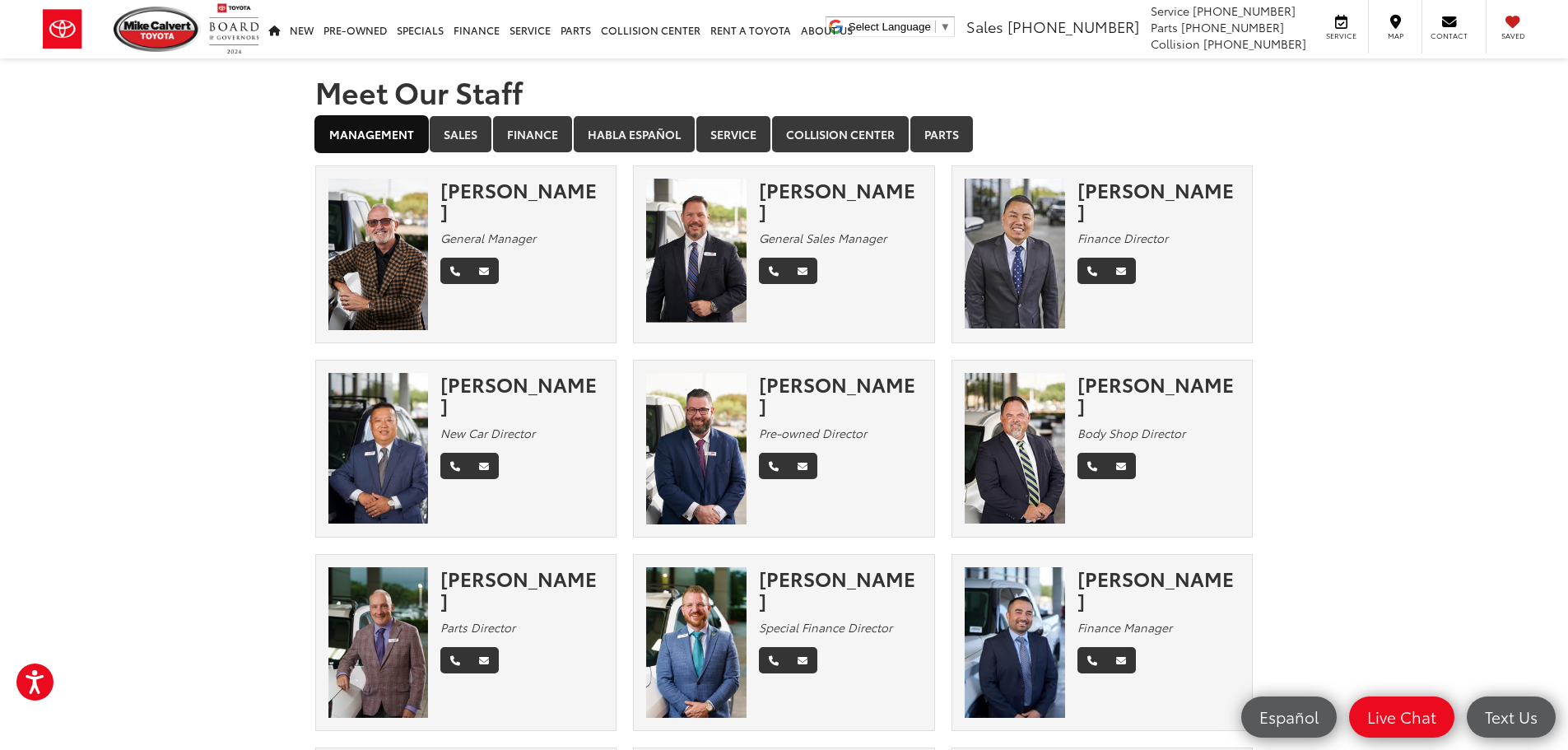
click at [357, 137] on link "Management" at bounding box center [372, 134] width 113 height 37
click at [465, 136] on link "Sales" at bounding box center [460, 134] width 62 height 37
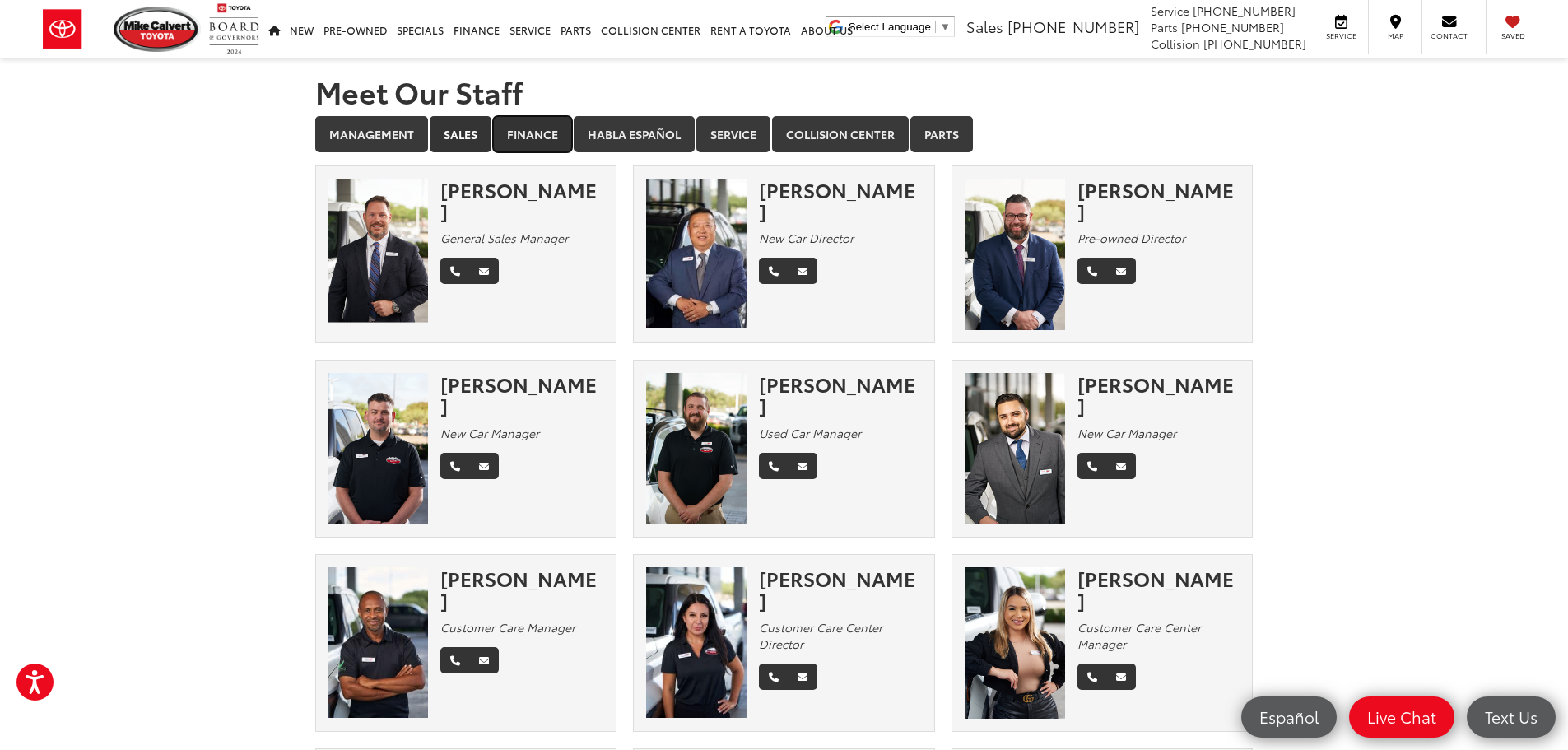
click at [539, 135] on link "Finance" at bounding box center [533, 134] width 79 height 37
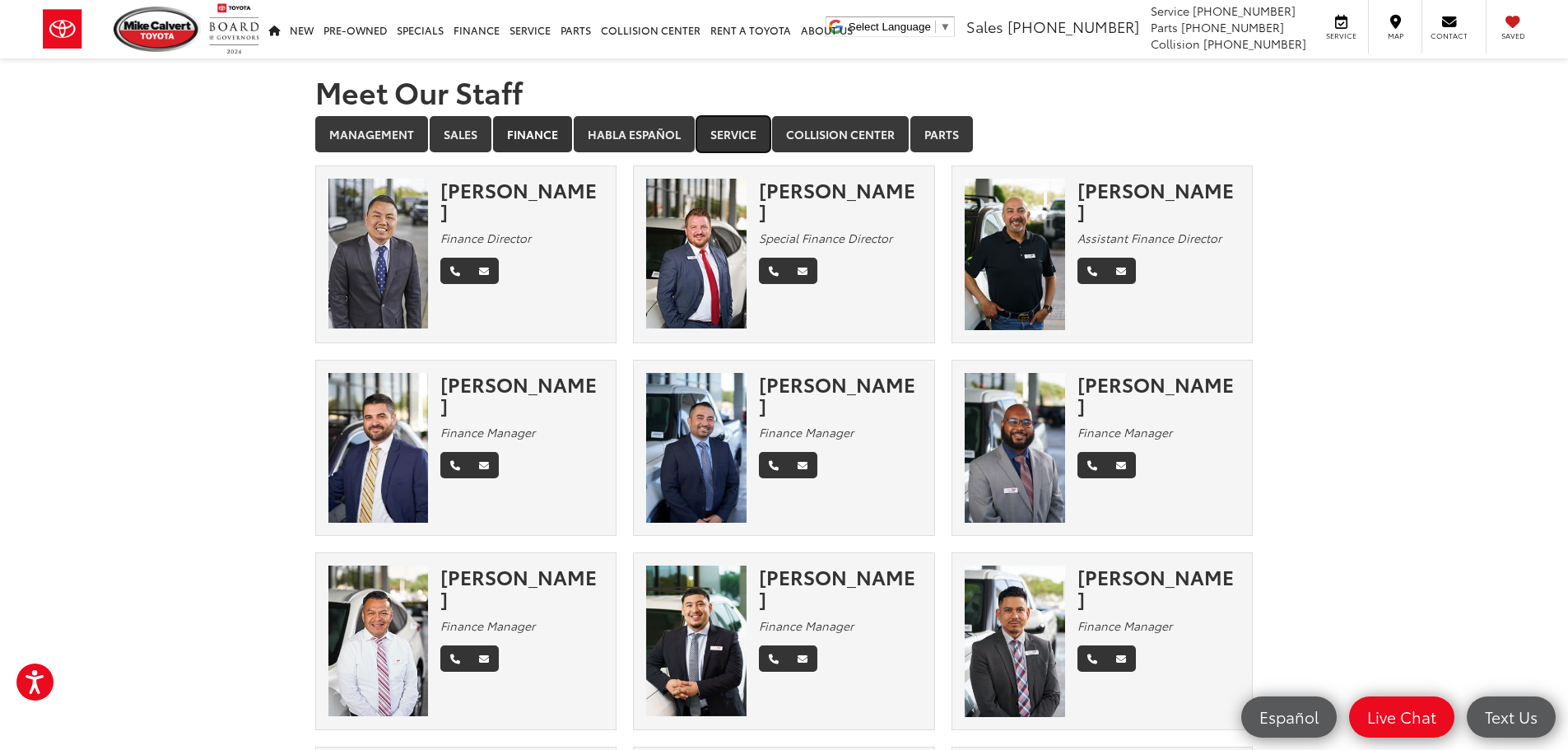
click at [738, 132] on link "Service" at bounding box center [733, 134] width 74 height 37
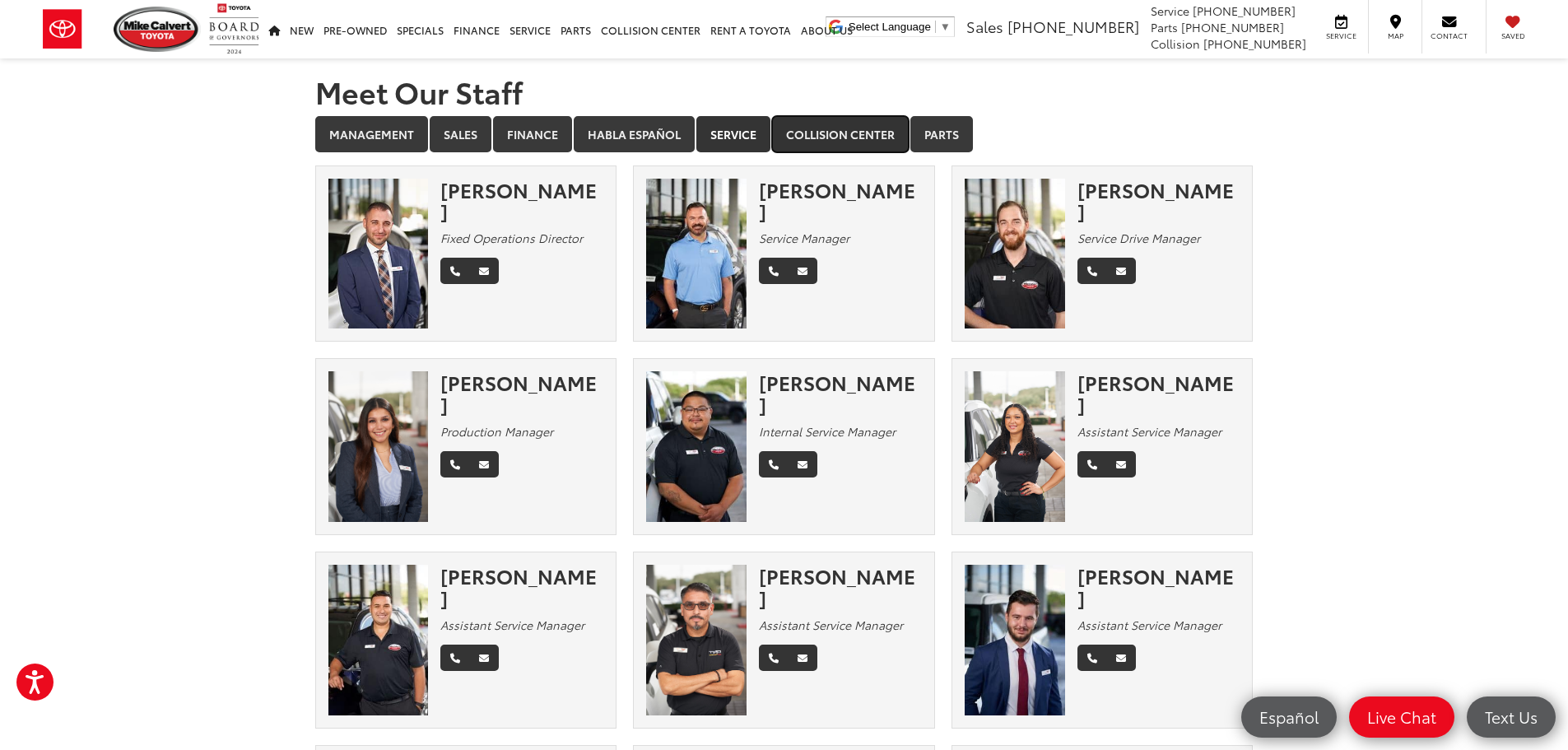
click at [865, 150] on link "Collision Center" at bounding box center [840, 134] width 137 height 37
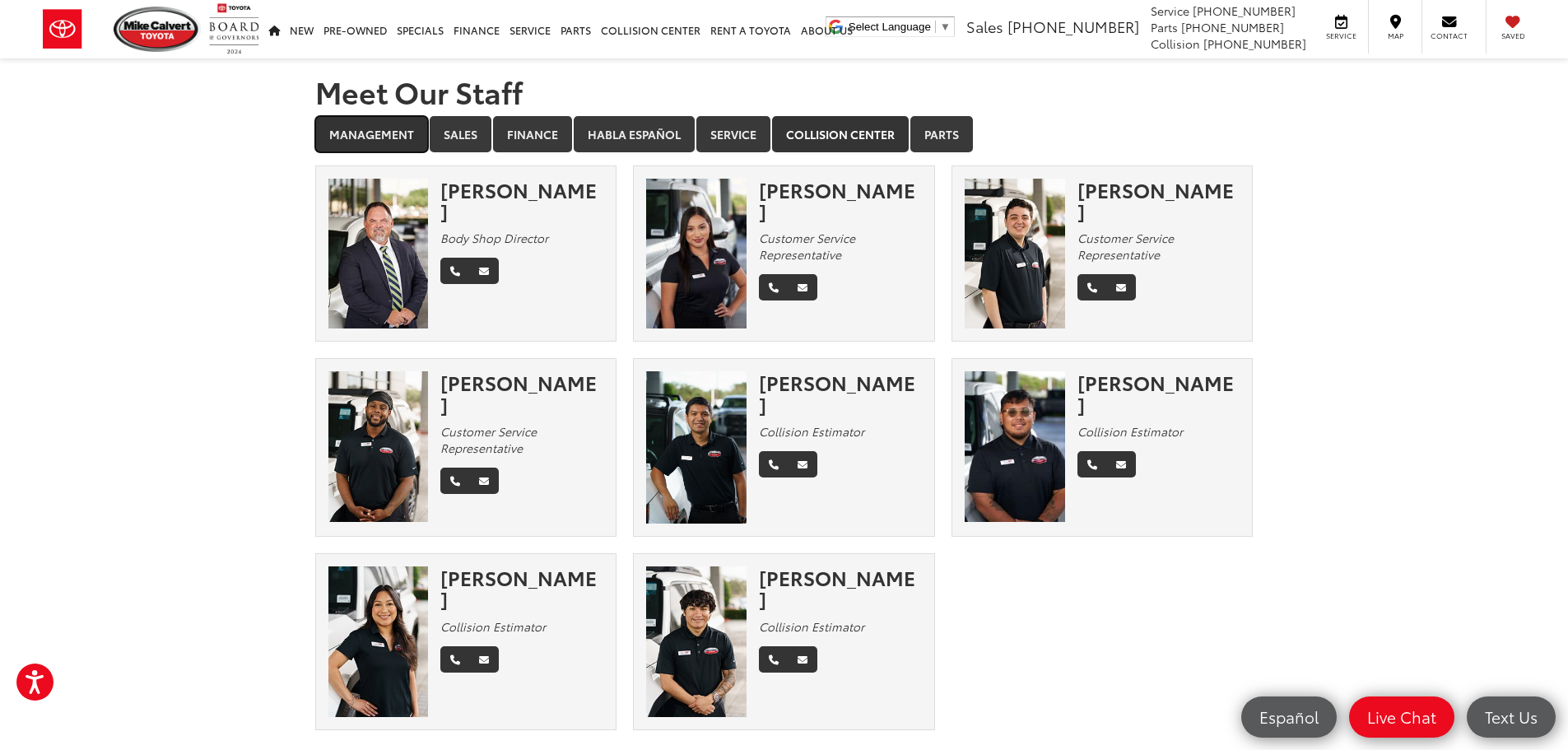
click at [373, 136] on link "Management" at bounding box center [372, 134] width 113 height 37
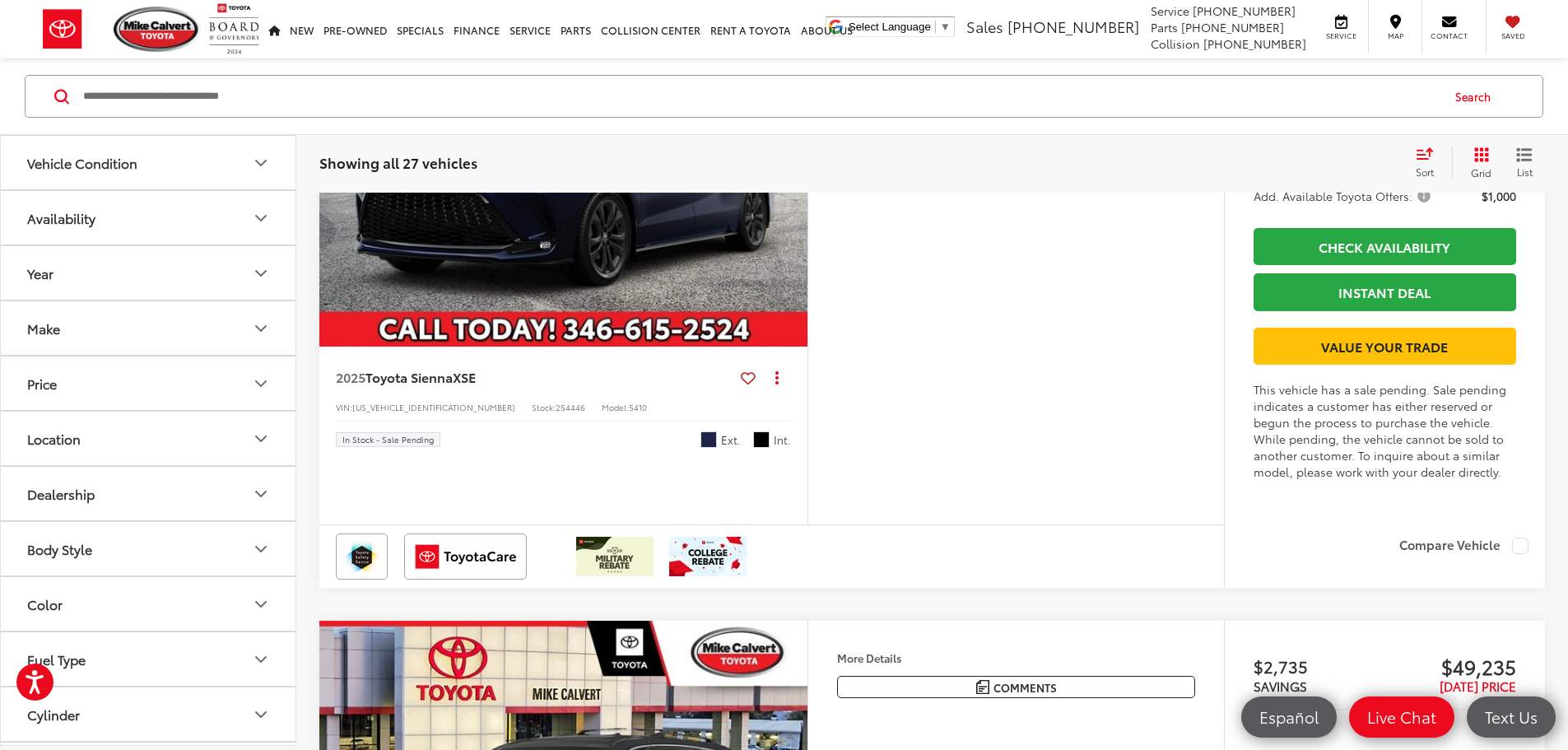
scroll to position [2963, 0]
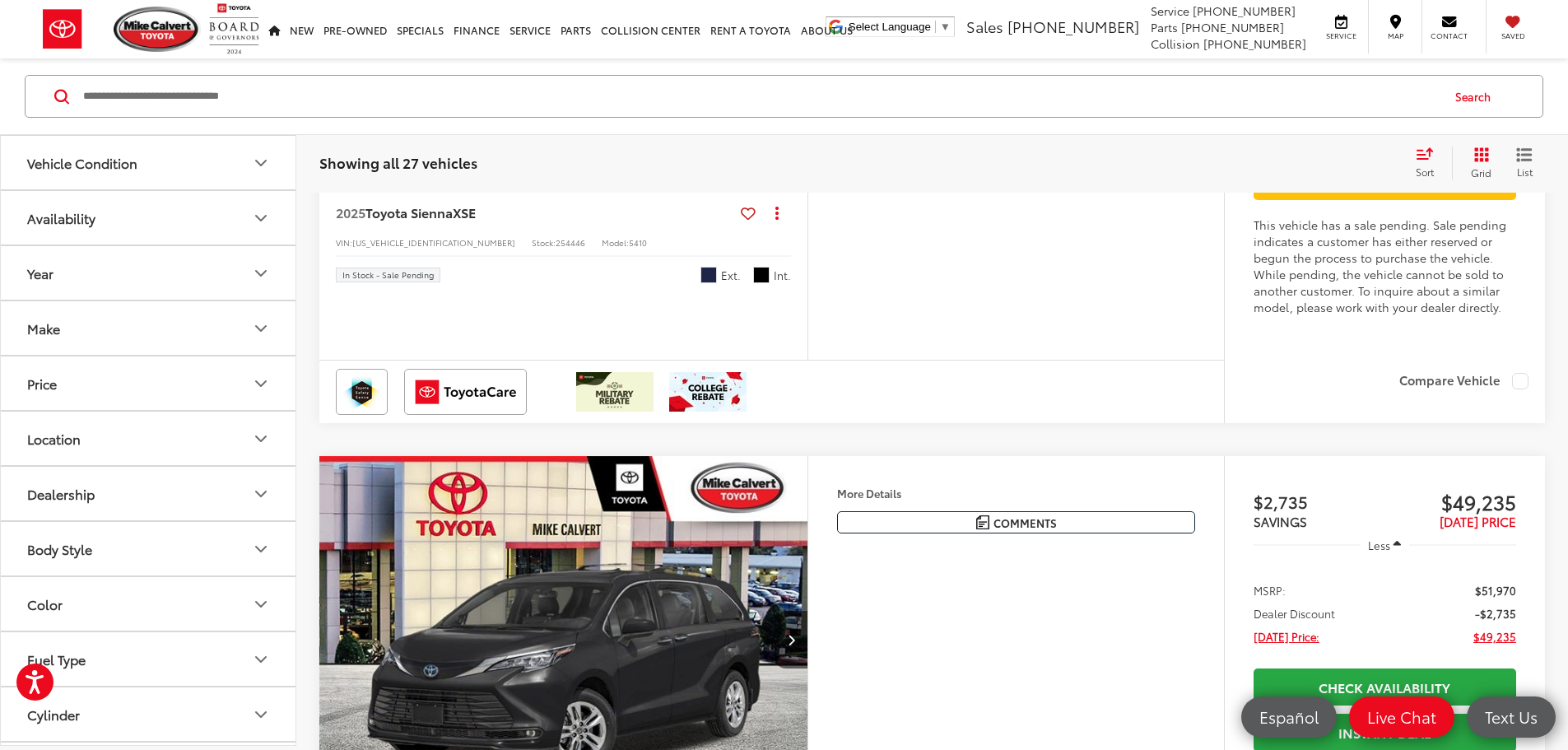
click at [0, 0] on button "More..." at bounding box center [0, 0] width 0 height 0
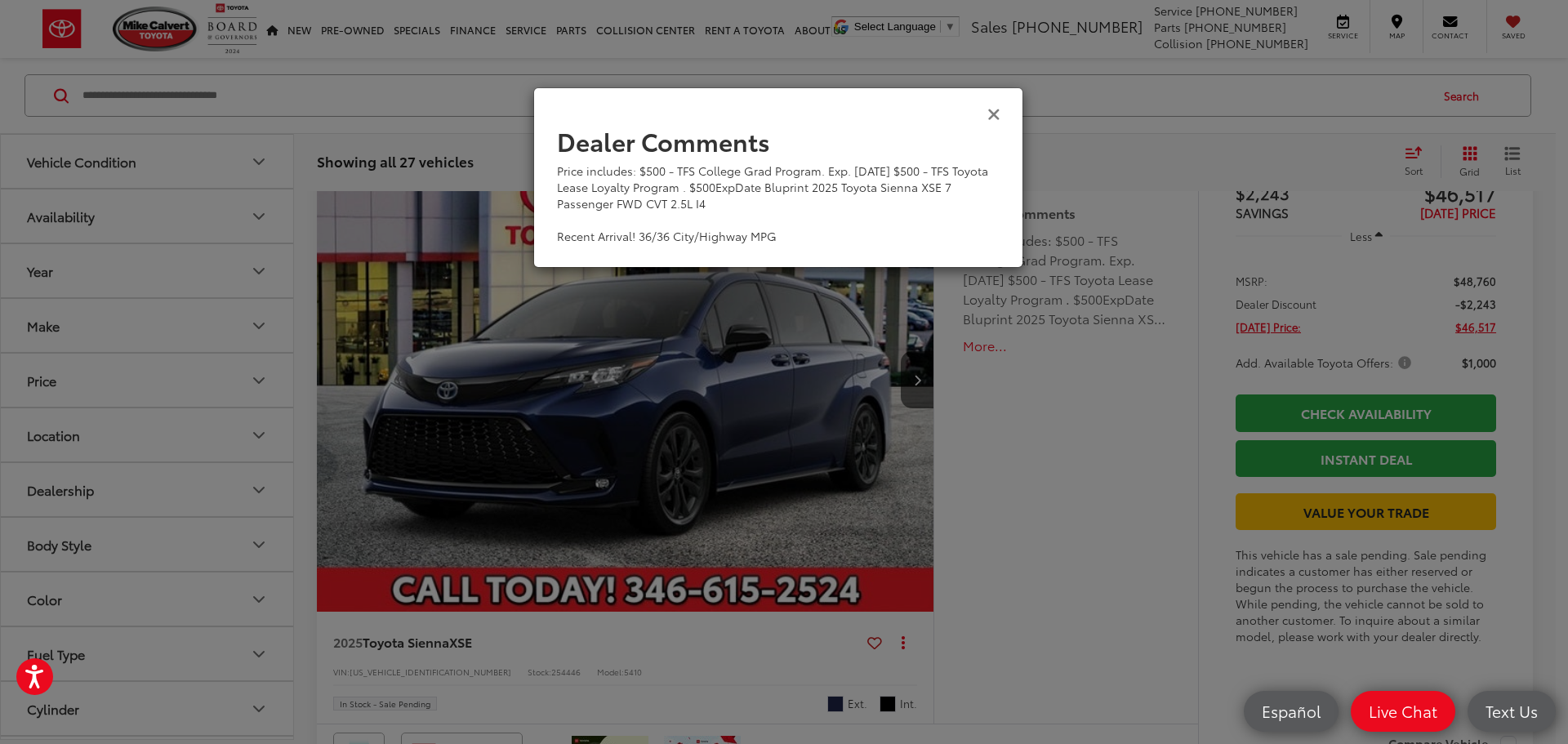
click at [998, 113] on icon "Close" at bounding box center [994, 113] width 13 height 17
